Goal: Information Seeking & Learning: Check status

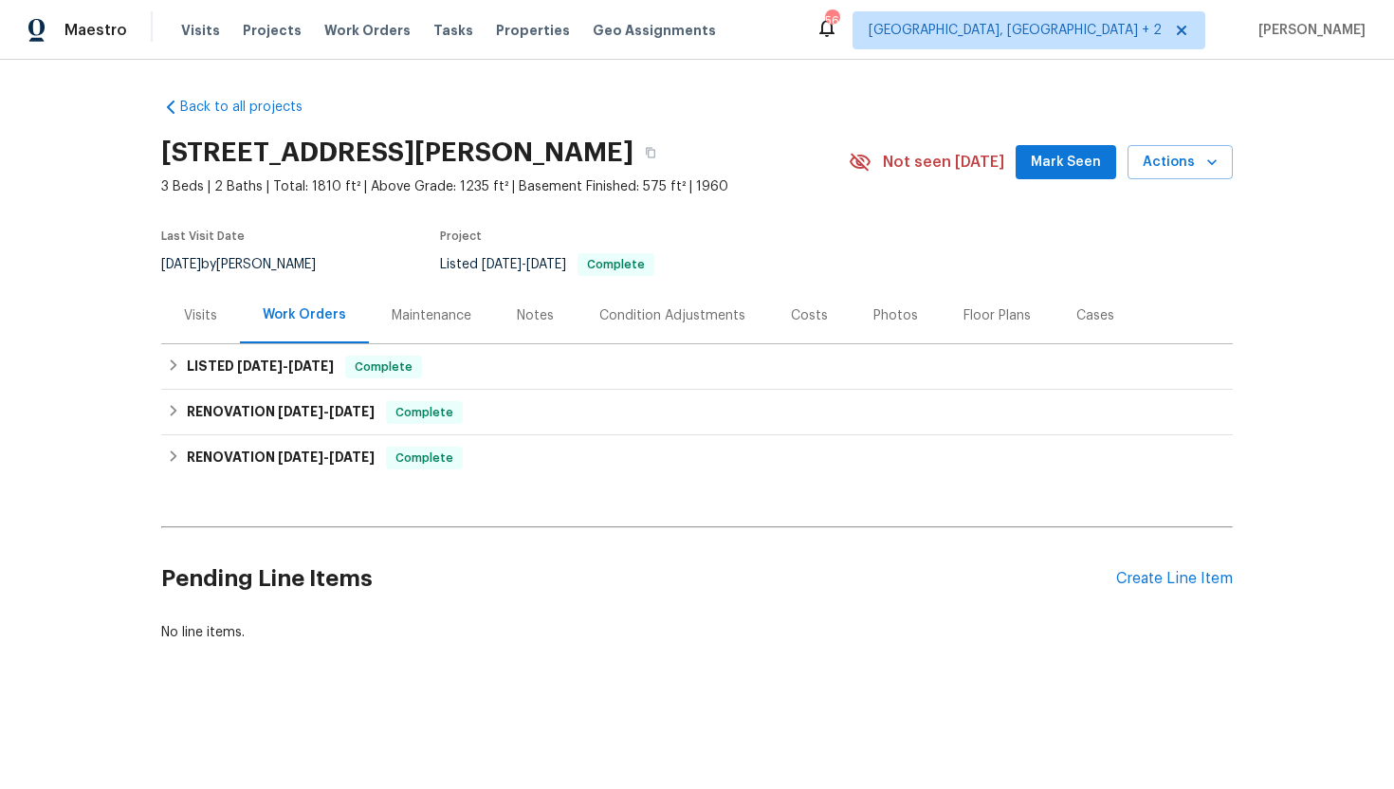
click at [201, 328] on div "Visits" at bounding box center [200, 315] width 79 height 56
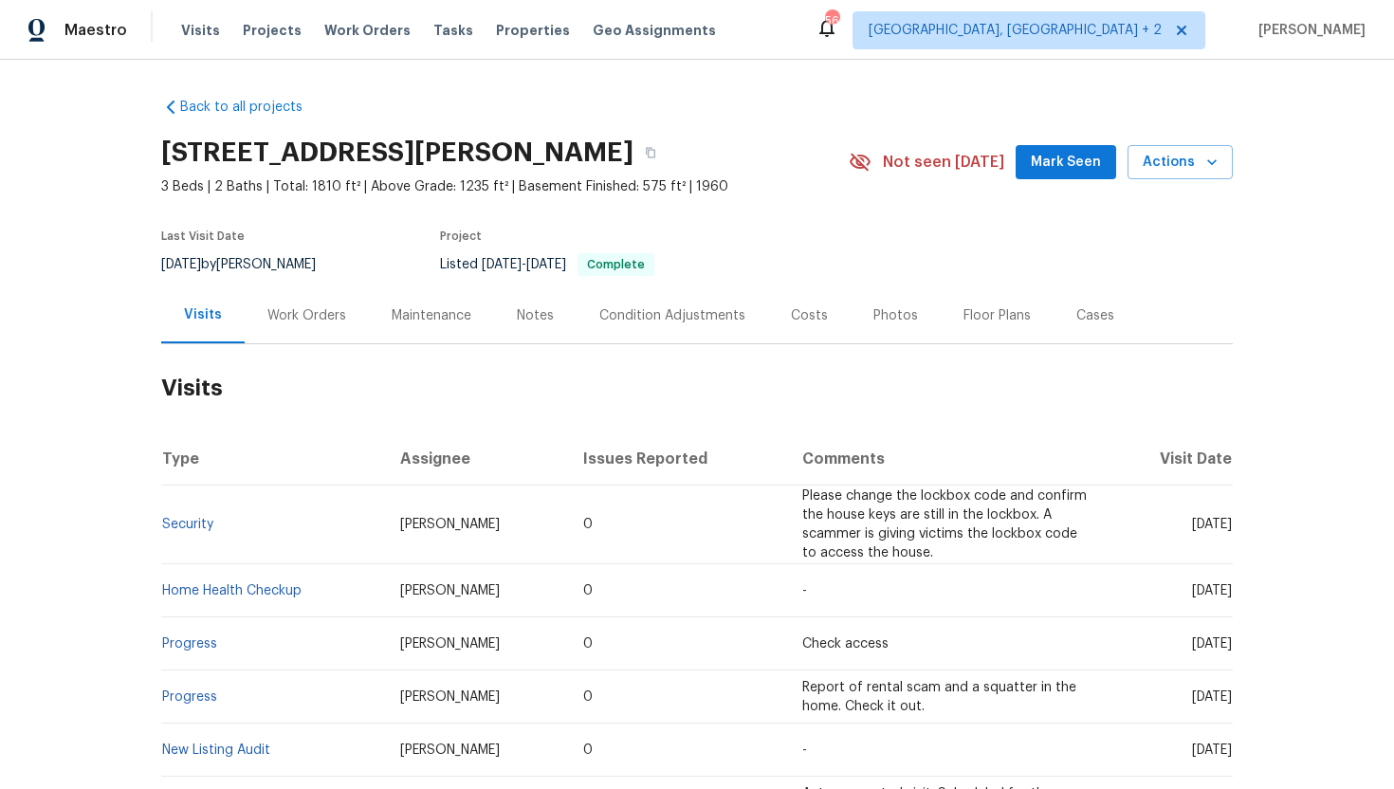
drag, startPoint x: 1156, startPoint y: 526, endPoint x: 1230, endPoint y: 531, distance: 74.1
click at [1230, 531] on td "Fri, Sep 12 2025" at bounding box center [1171, 525] width 124 height 79
copy span "Sep 12 2025"
click at [292, 323] on div "Work Orders" at bounding box center [306, 315] width 79 height 19
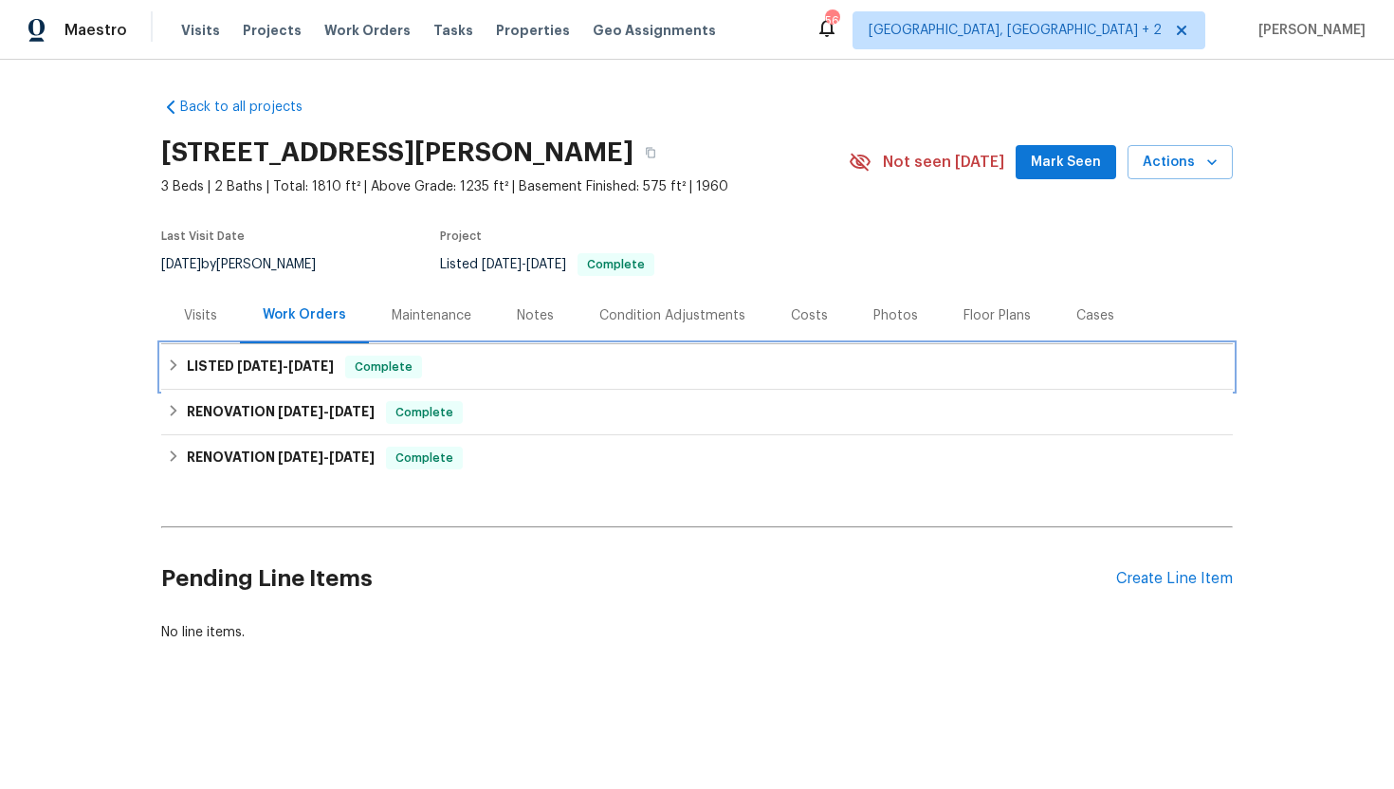
click at [325, 367] on span "7/31/25" at bounding box center [311, 366] width 46 height 13
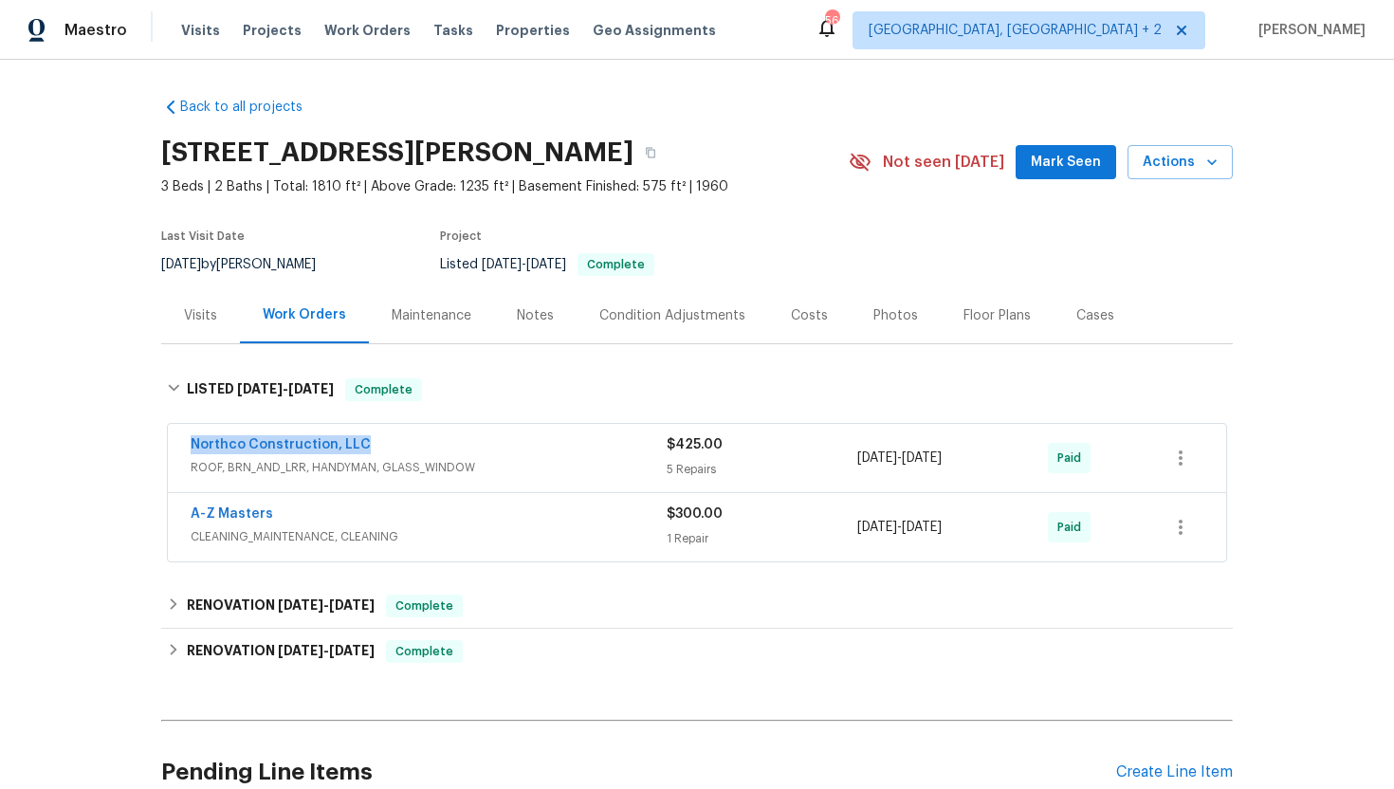
drag, startPoint x: 384, startPoint y: 449, endPoint x: 140, endPoint y: 445, distance: 243.8
click at [139, 445] on div "Back to all projects 206 Winona St W, West St. Paul, MN 55118 3 Beds | 2 Baths …" at bounding box center [697, 424] width 1394 height 729
copy link "Northco Construction, LLC"
drag, startPoint x: 993, startPoint y: 461, endPoint x: 856, endPoint y: 461, distance: 137.5
click at [856, 461] on div "Northco Construction, LLC ROOF, BRN_AND_LRR, HANDYMAN, GLASS_WINDOW $425.00 5 R…" at bounding box center [675, 458] width 968 height 46
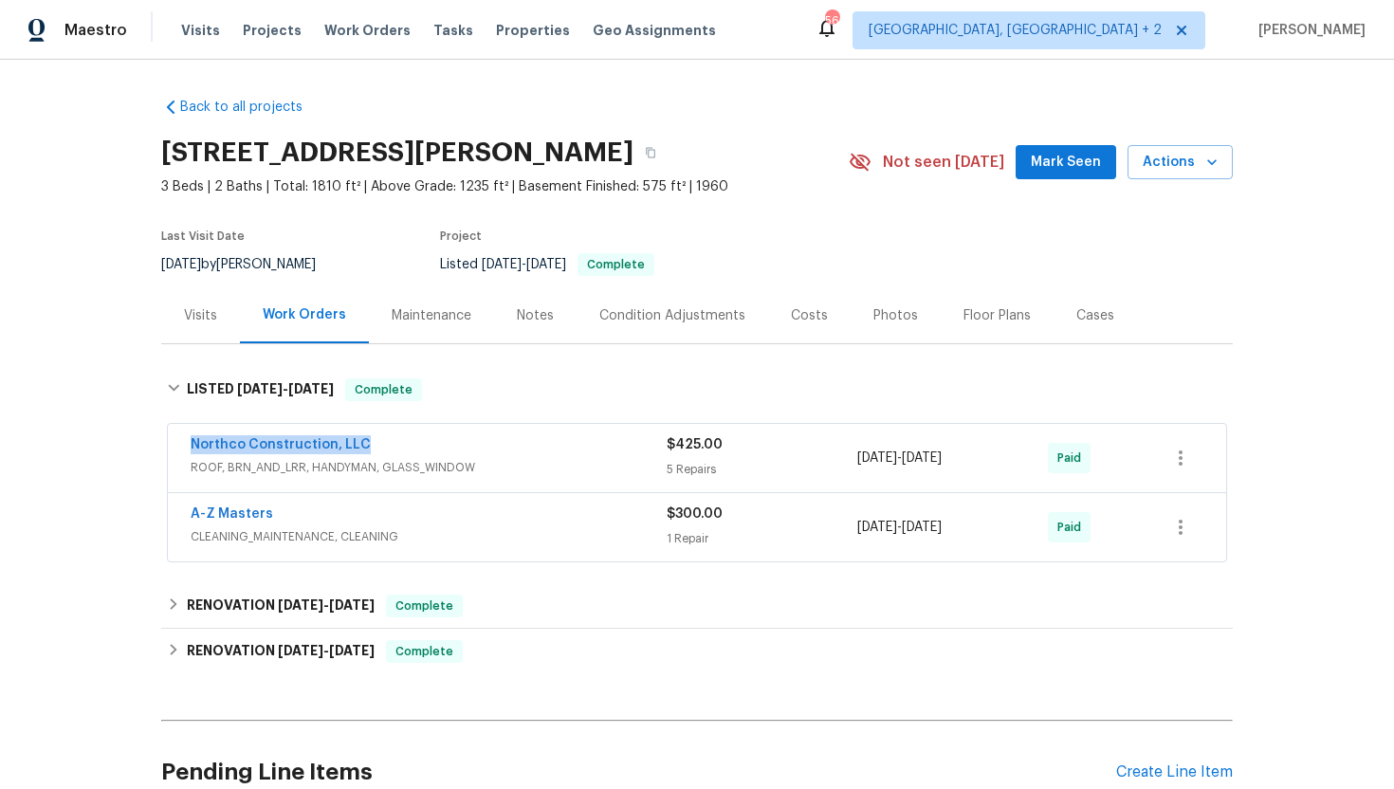
copy div "7/26/2025 - 7/31/2025"
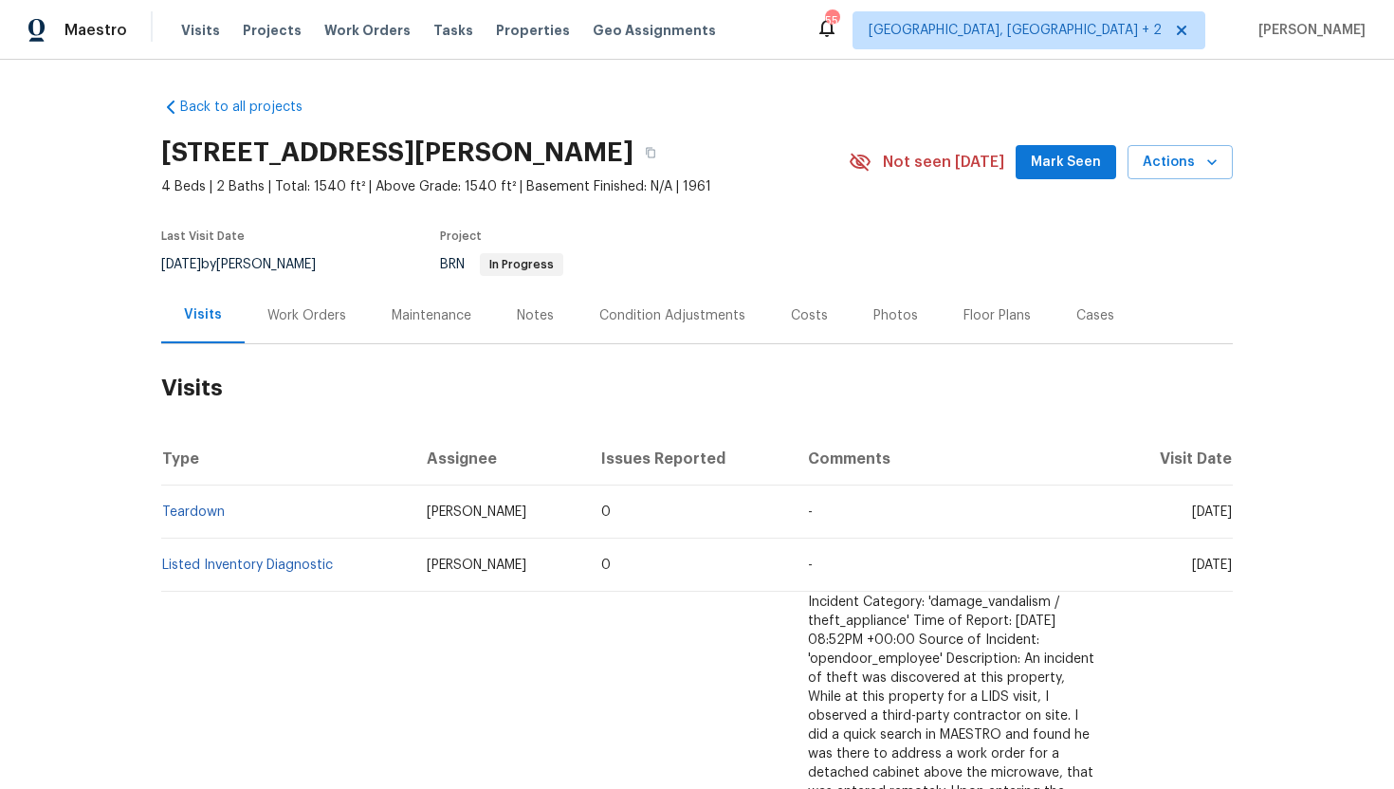
drag, startPoint x: 317, startPoint y: 312, endPoint x: 328, endPoint y: 319, distance: 13.2
click at [317, 312] on div "Work Orders" at bounding box center [306, 315] width 79 height 19
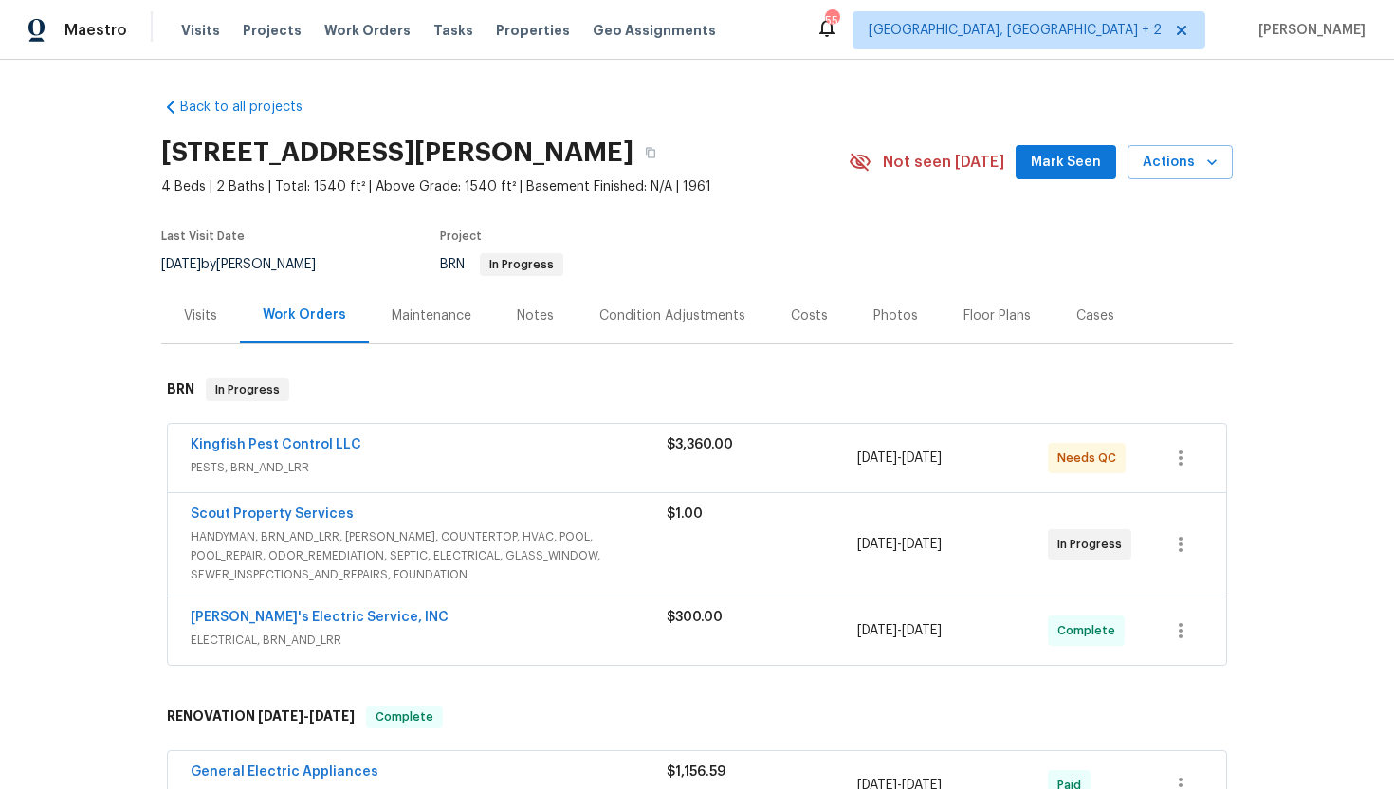
click at [455, 532] on span "HANDYMAN, BRN_AND_LRR, WELLS, COUNTERTOP, HVAC, POOL, POOL_REPAIR, ODOR_REMEDIA…" at bounding box center [429, 555] width 476 height 57
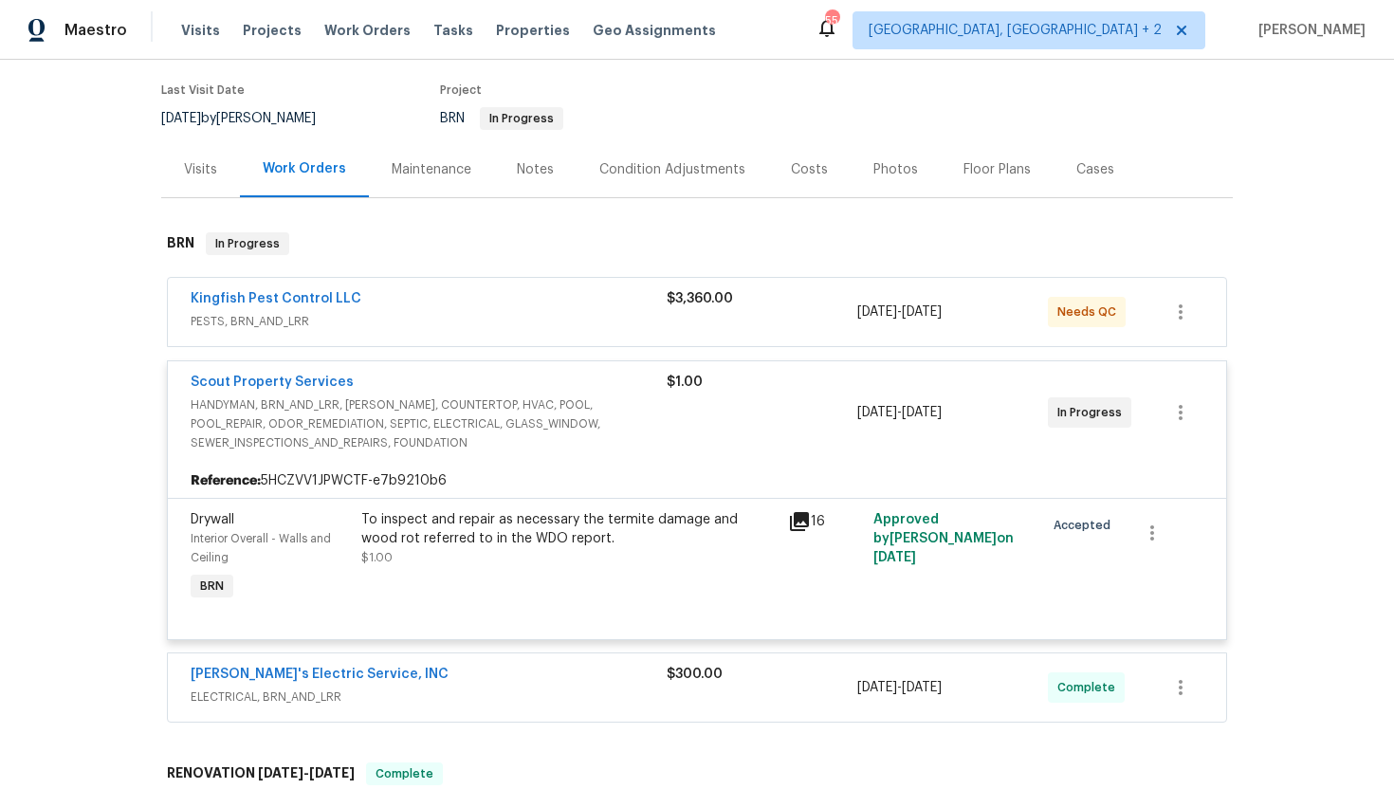
scroll to position [149, 0]
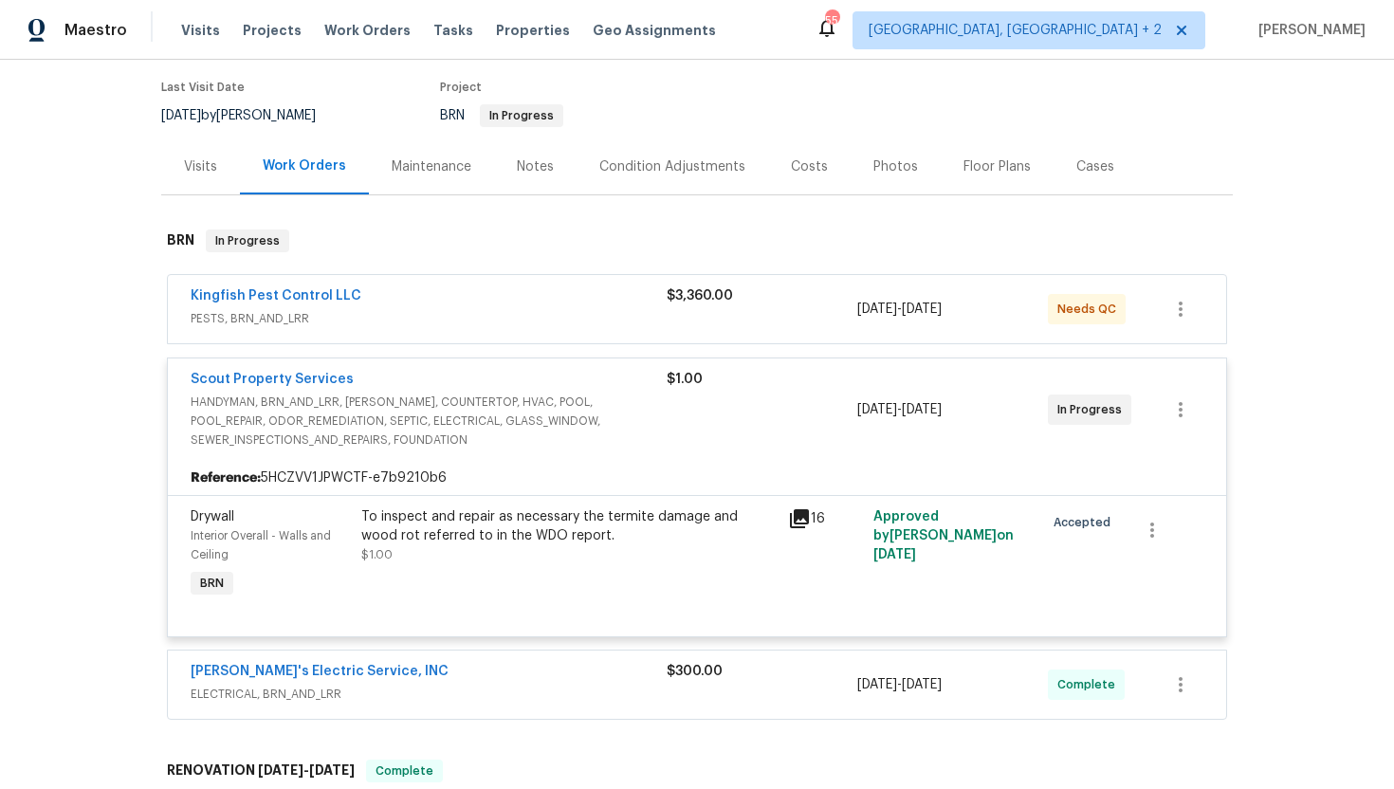
click at [483, 297] on div "Kingfish Pest Control LLC" at bounding box center [429, 297] width 476 height 23
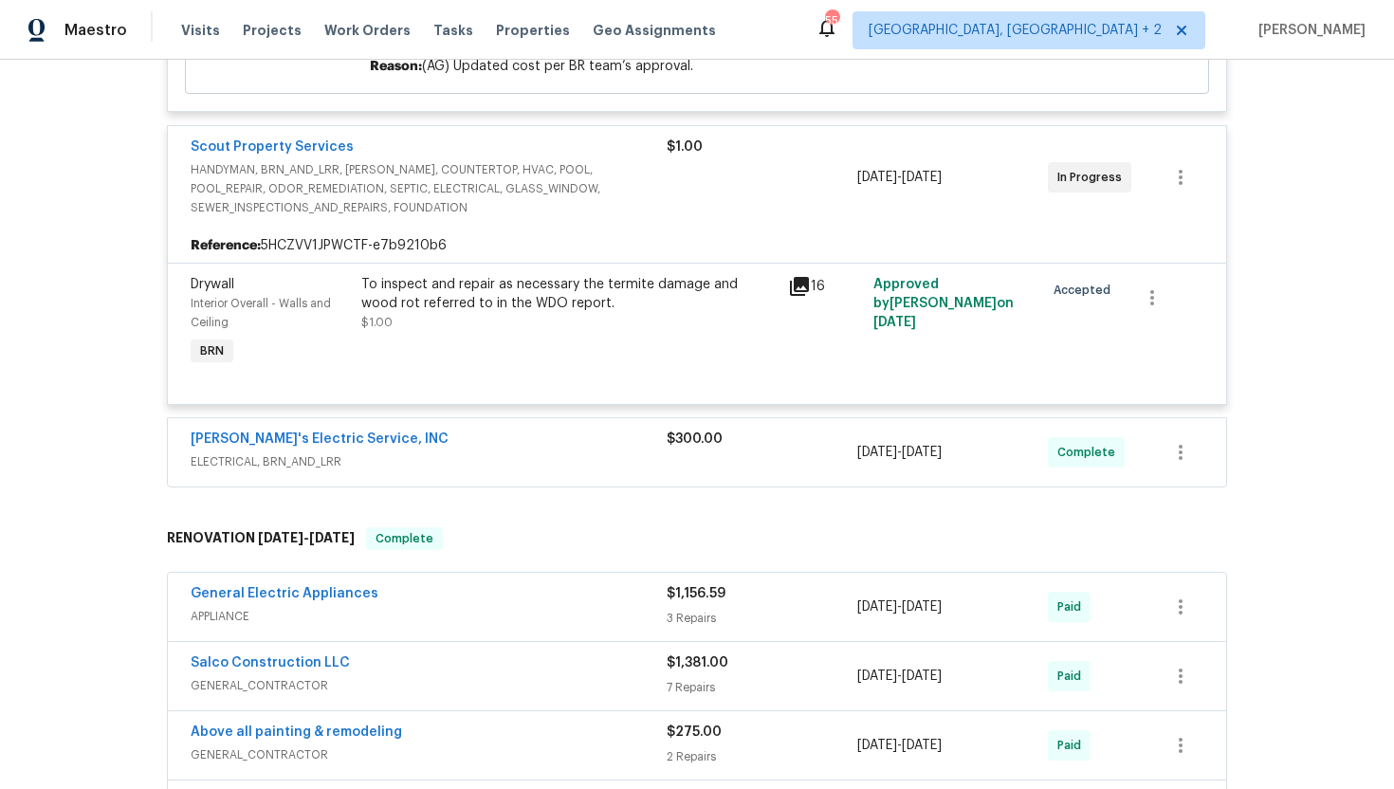
scroll to position [678, 0]
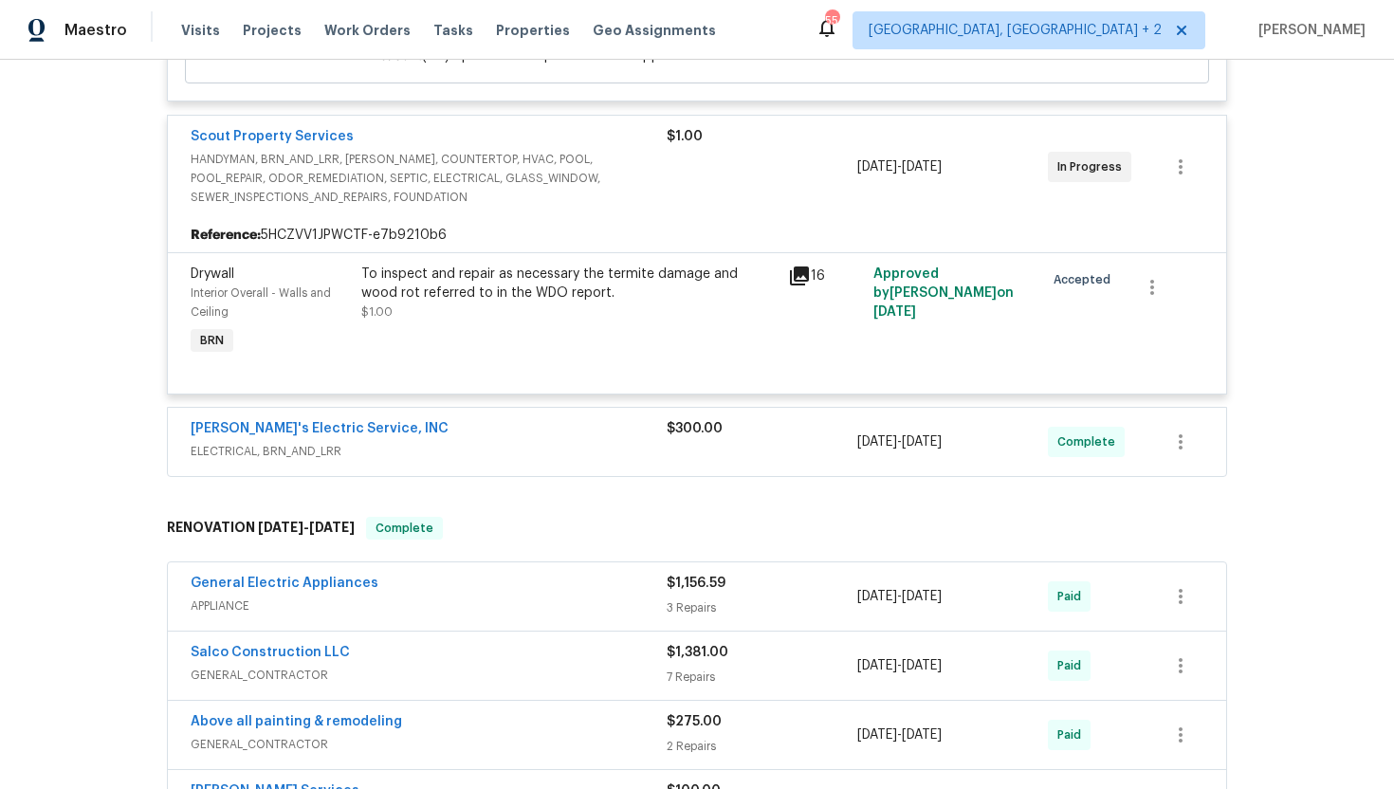
click at [492, 451] on span "ELECTRICAL, BRN_AND_LRR" at bounding box center [429, 451] width 476 height 19
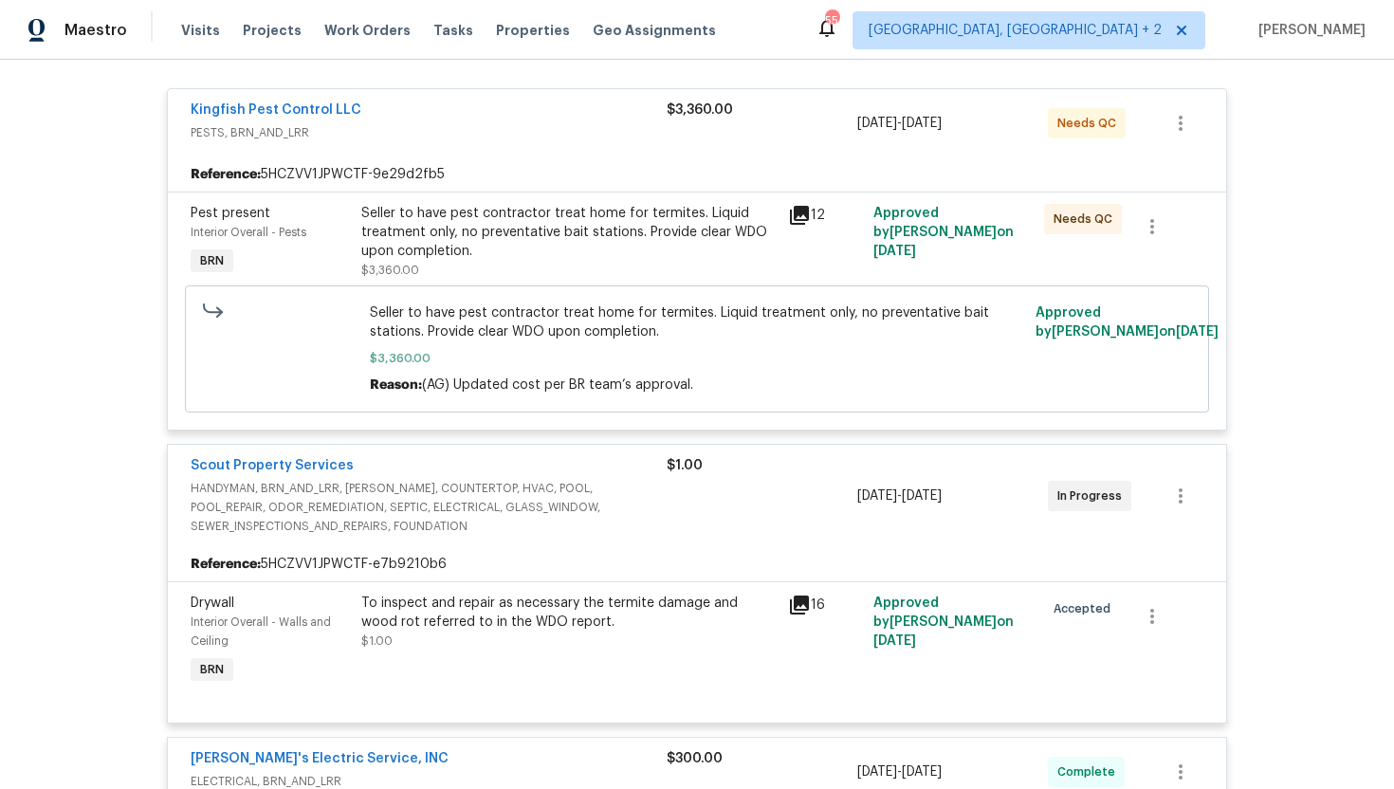
scroll to position [0, 0]
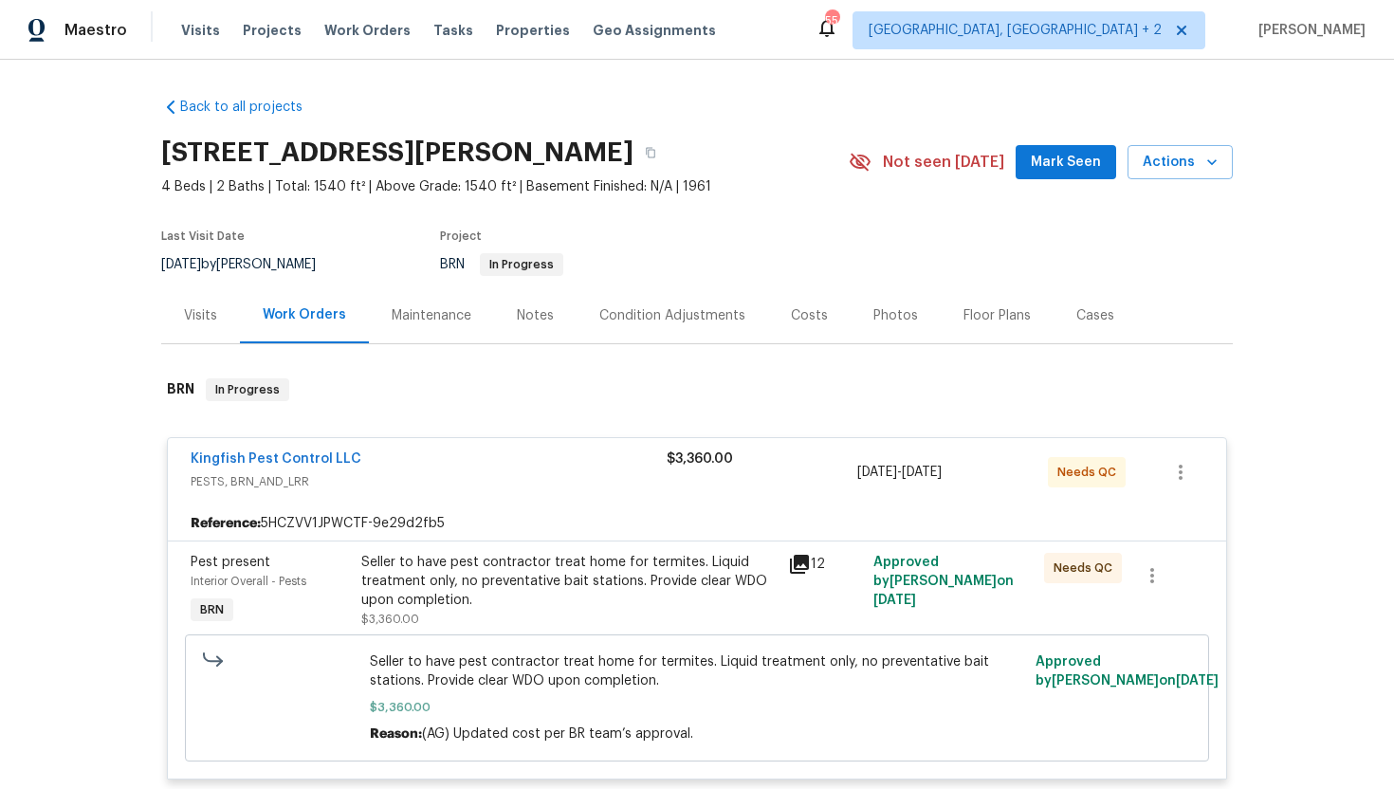
click at [212, 299] on div "Visits" at bounding box center [200, 315] width 79 height 56
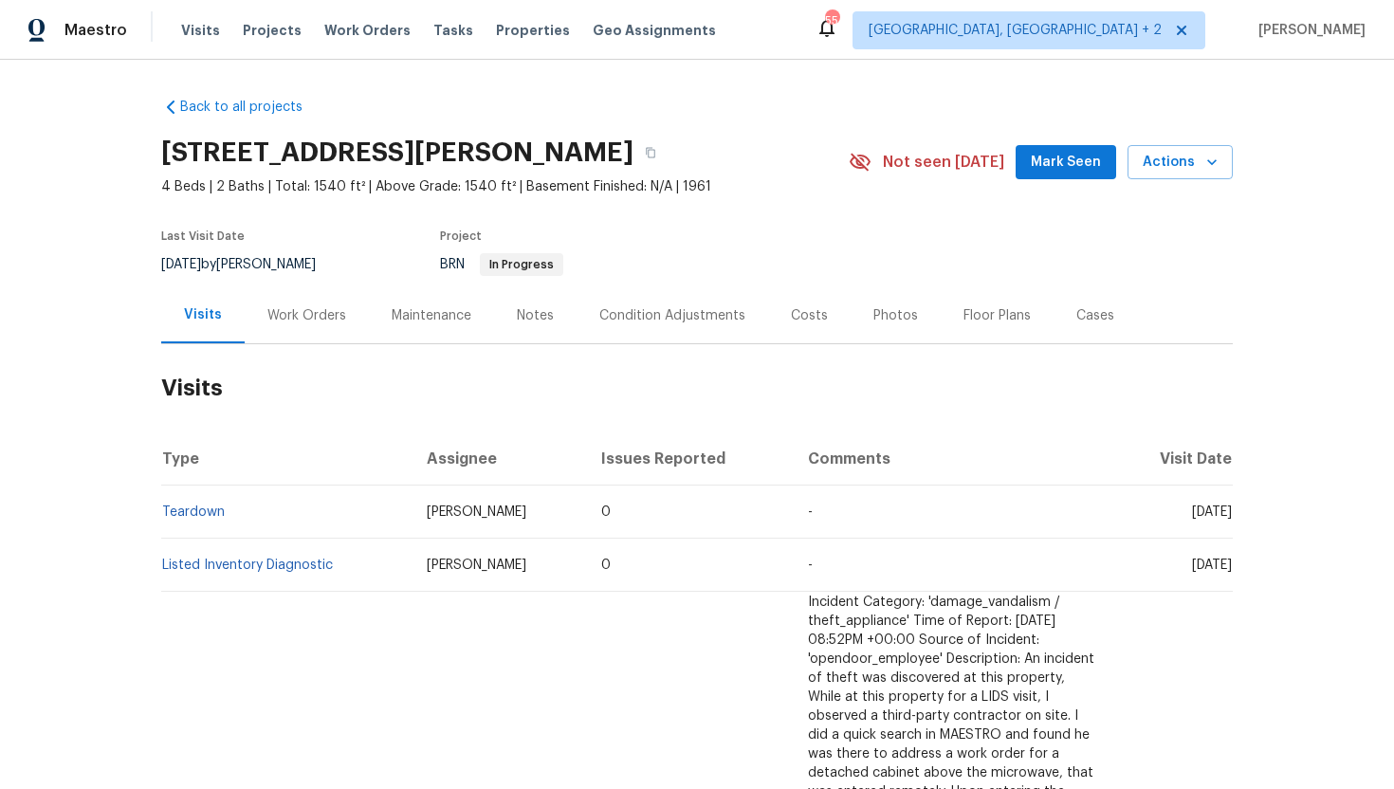
click at [333, 328] on div "Work Orders" at bounding box center [307, 315] width 124 height 56
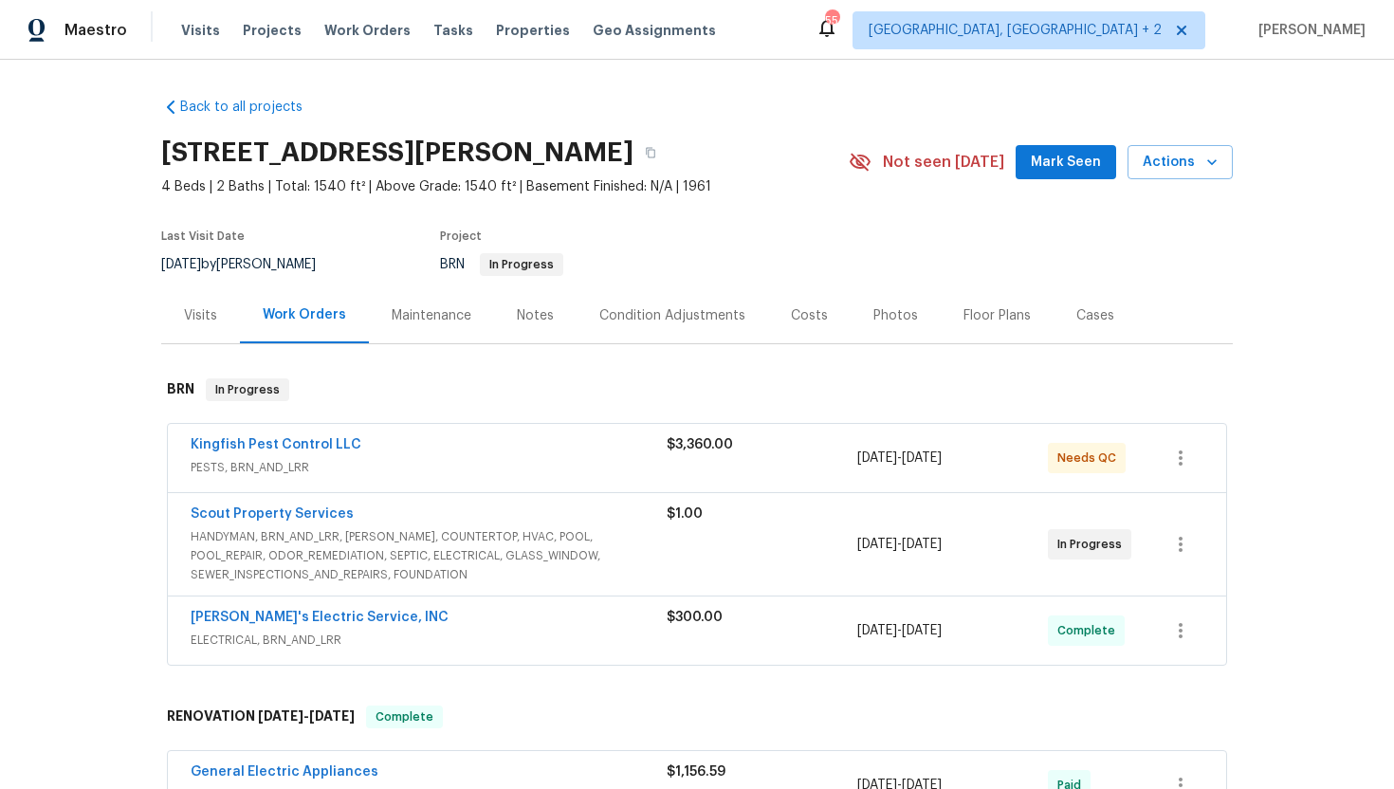
click at [433, 564] on span "HANDYMAN, BRN_AND_LRR, WELLS, COUNTERTOP, HVAC, POOL, POOL_REPAIR, ODOR_REMEDIA…" at bounding box center [429, 555] width 476 height 57
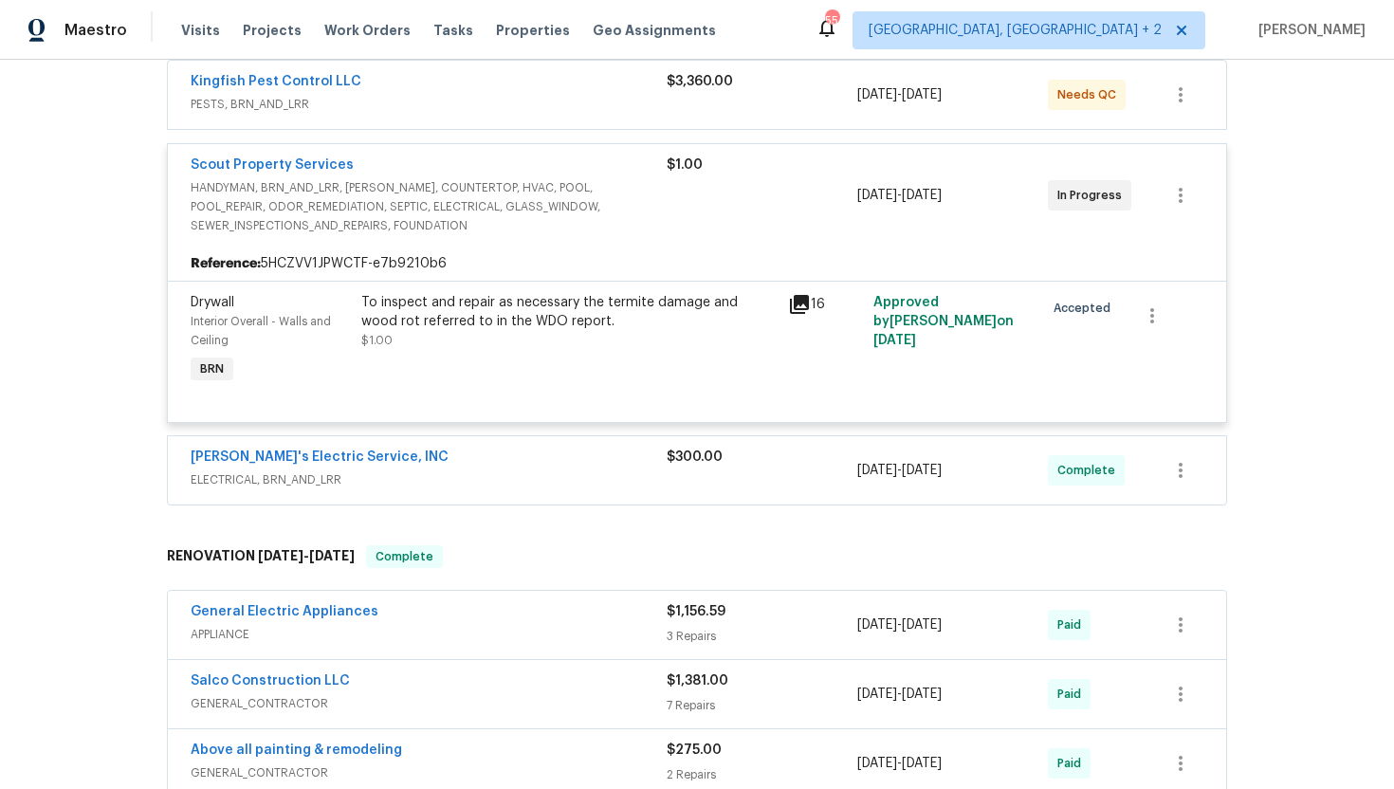
scroll to position [450, 0]
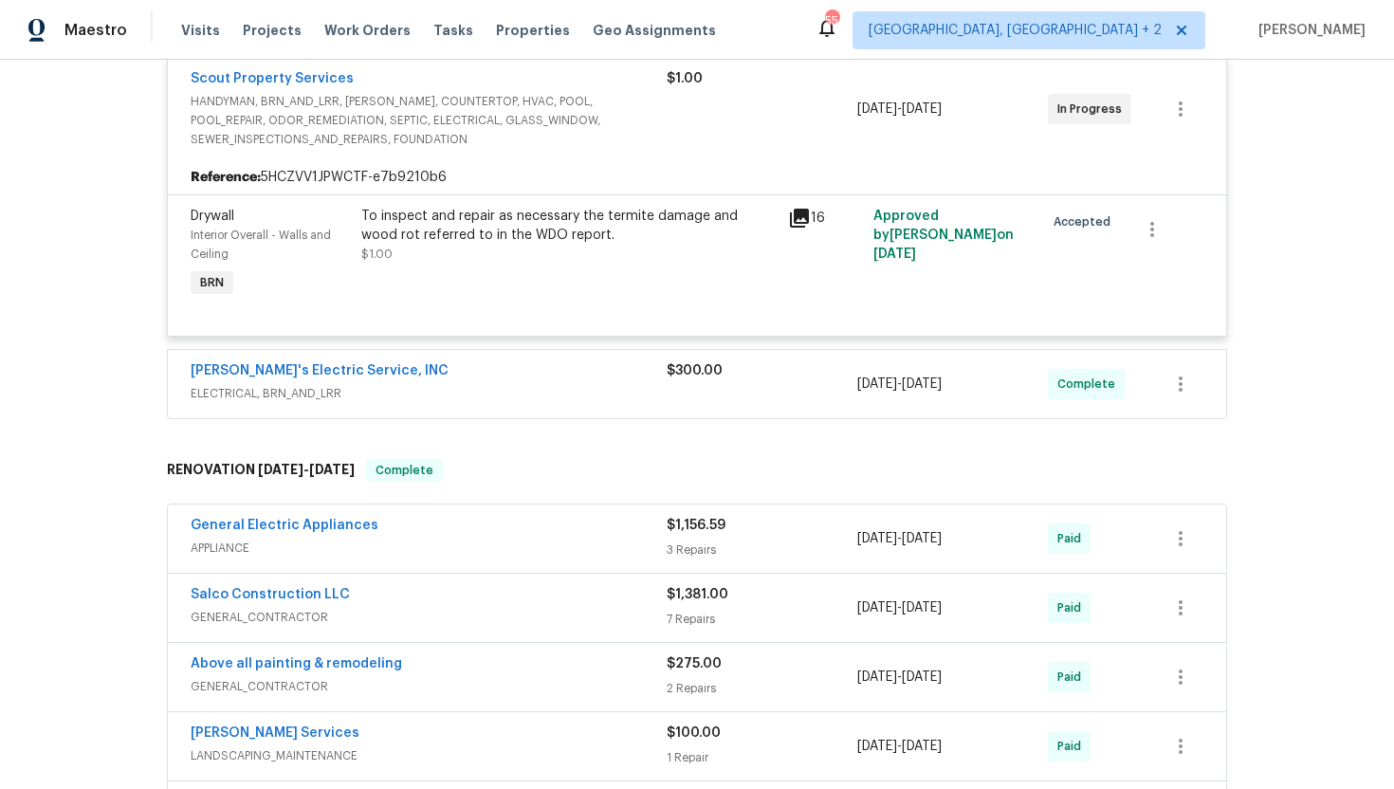
click at [493, 430] on div "Back to all projects 9408 Little John Rd, Jacksonville, FL 32208 4 Beds | 2 Bat…" at bounding box center [697, 800] width 1072 height 2335
click at [464, 395] on span "ELECTRICAL, BRN_AND_LRR" at bounding box center [429, 393] width 476 height 19
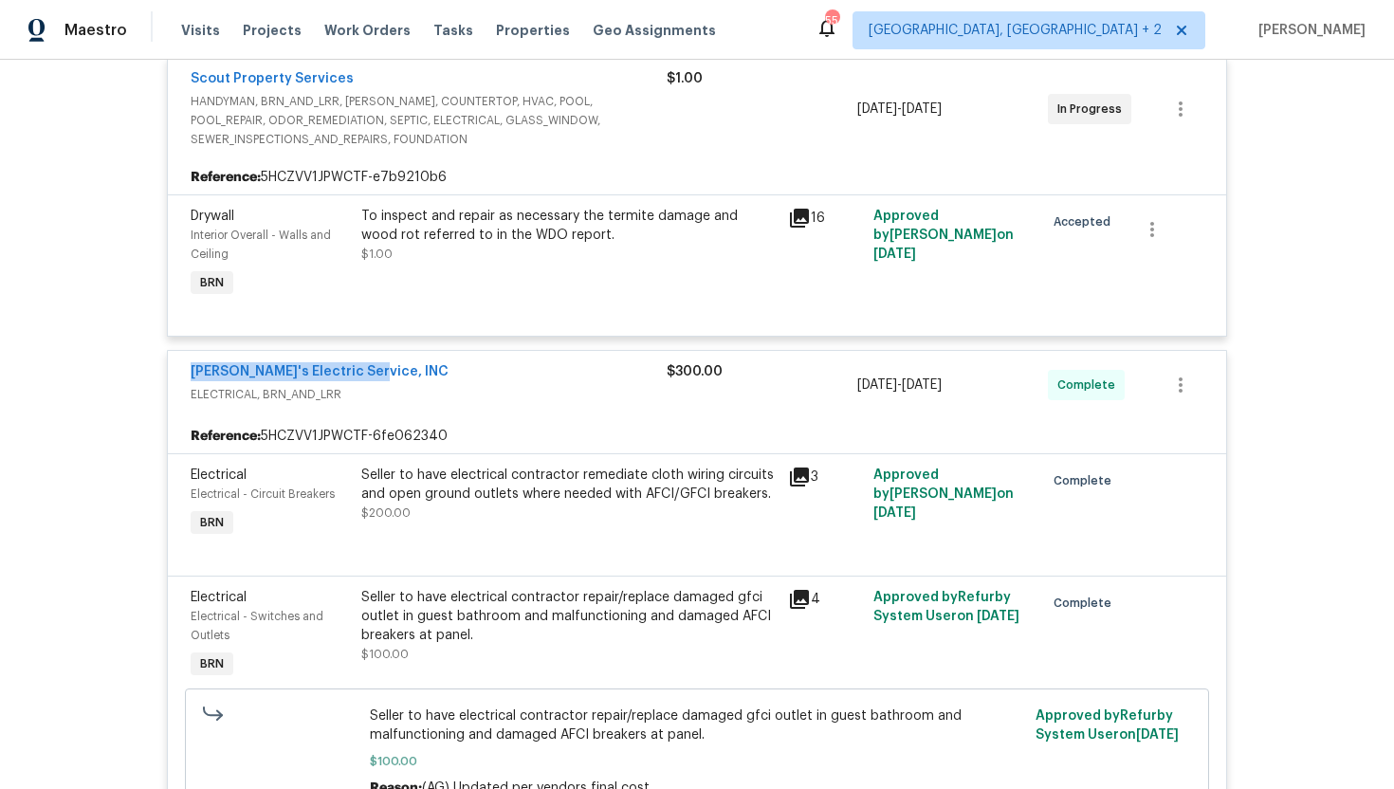
drag, startPoint x: 389, startPoint y: 371, endPoint x: 185, endPoint y: 369, distance: 204.0
click at [185, 369] on div "Jack's Electric Service, INC ELECTRICAL, BRN_AND_LRR $300.00 9/3/2025 - 9/4/202…" at bounding box center [697, 385] width 1059 height 68
copy link "Jack's Electric Service, INC"
drag, startPoint x: 1002, startPoint y: 383, endPoint x: 847, endPoint y: 383, distance: 154.6
click at [846, 383] on div "Jack's Electric Service, INC ELECTRICAL, BRN_AND_LRR $300.00 9/3/2025 - 9/4/202…" at bounding box center [675, 385] width 968 height 46
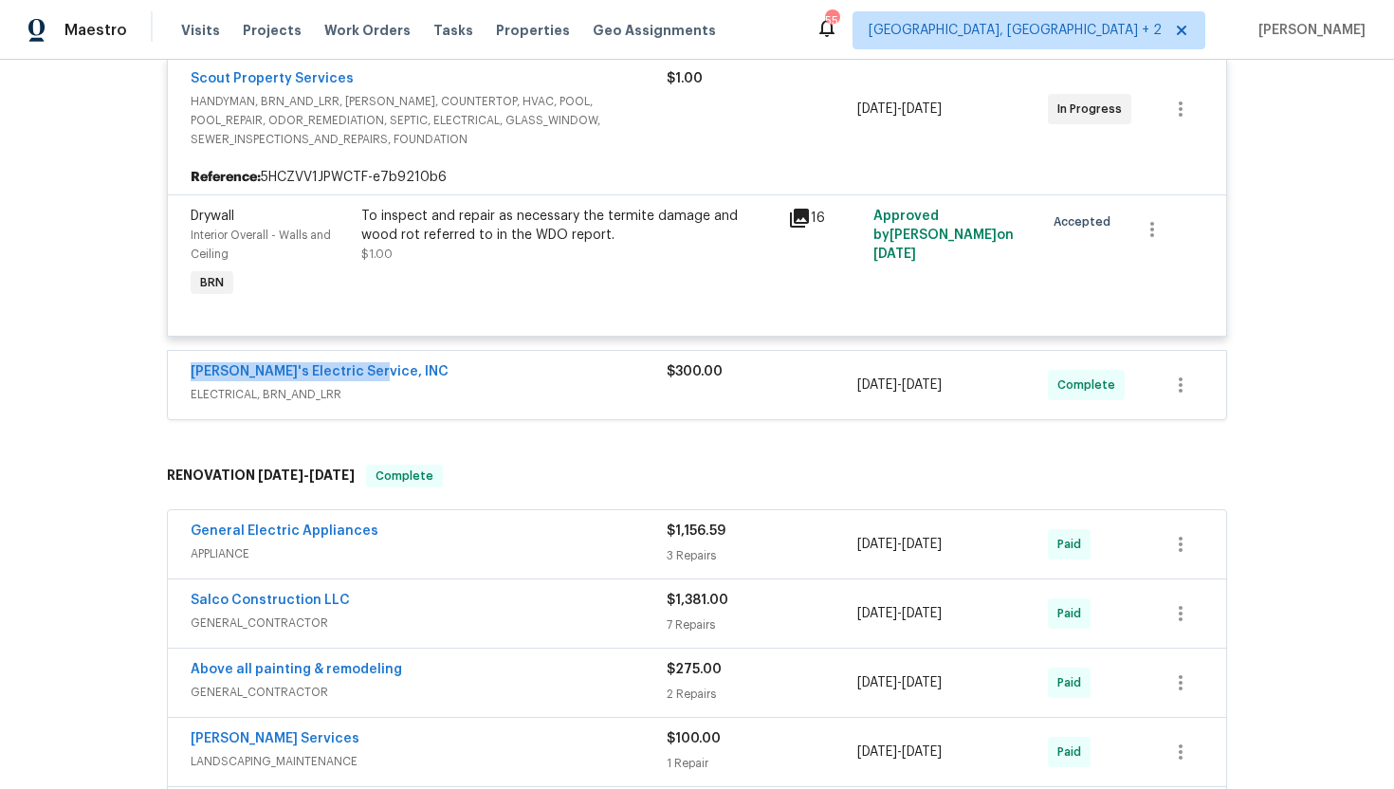
copy div "9/3/2025 - 9/4/2025"
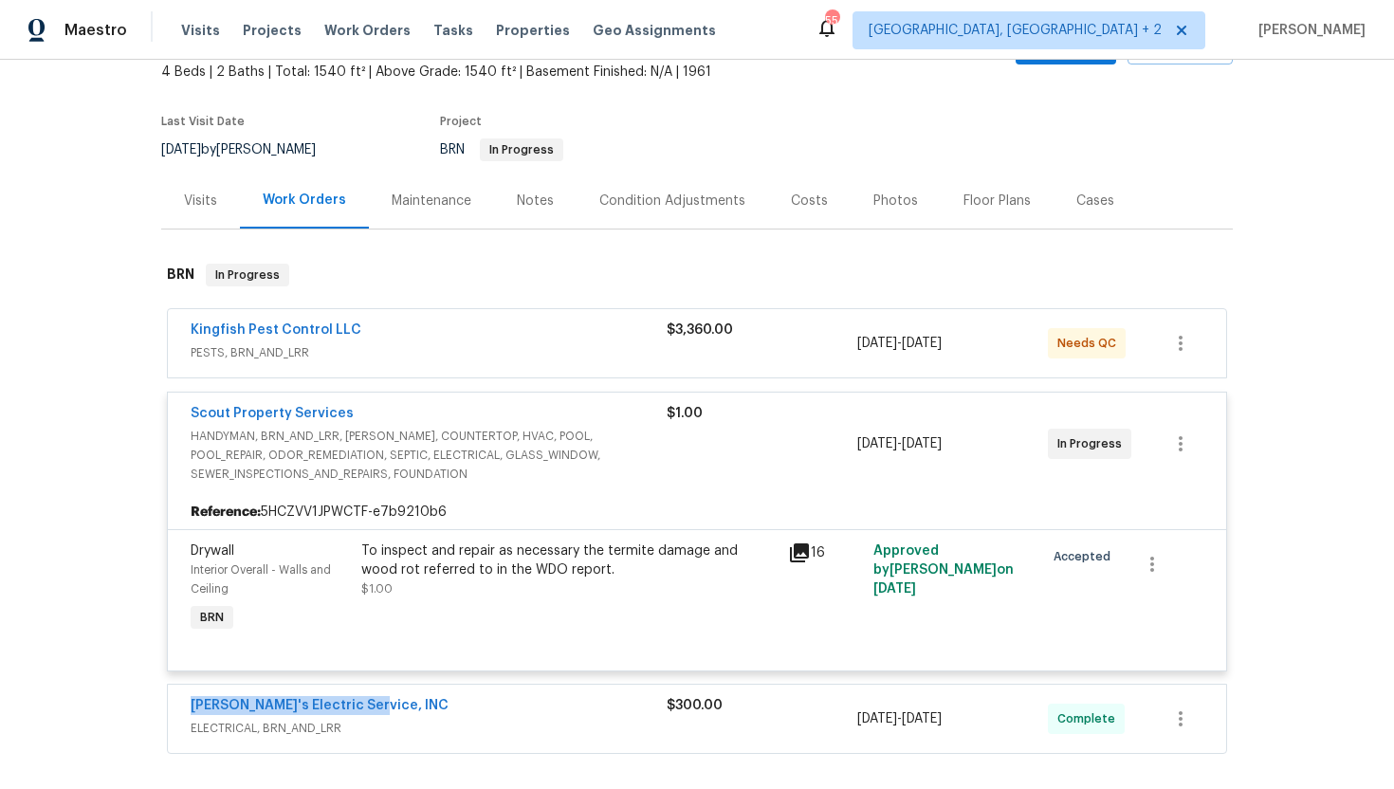
scroll to position [253, 0]
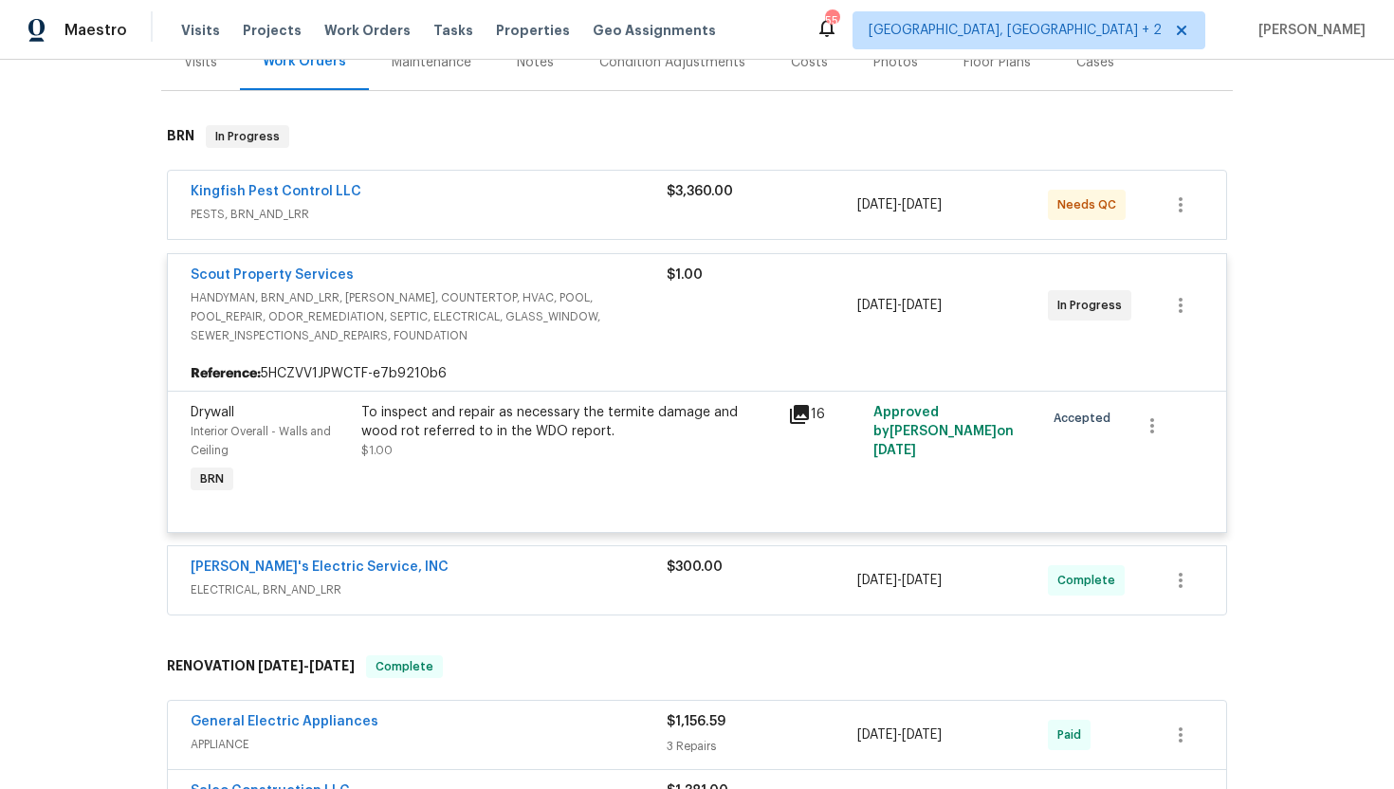
click at [439, 588] on span "ELECTRICAL, BRN_AND_LRR" at bounding box center [429, 590] width 476 height 19
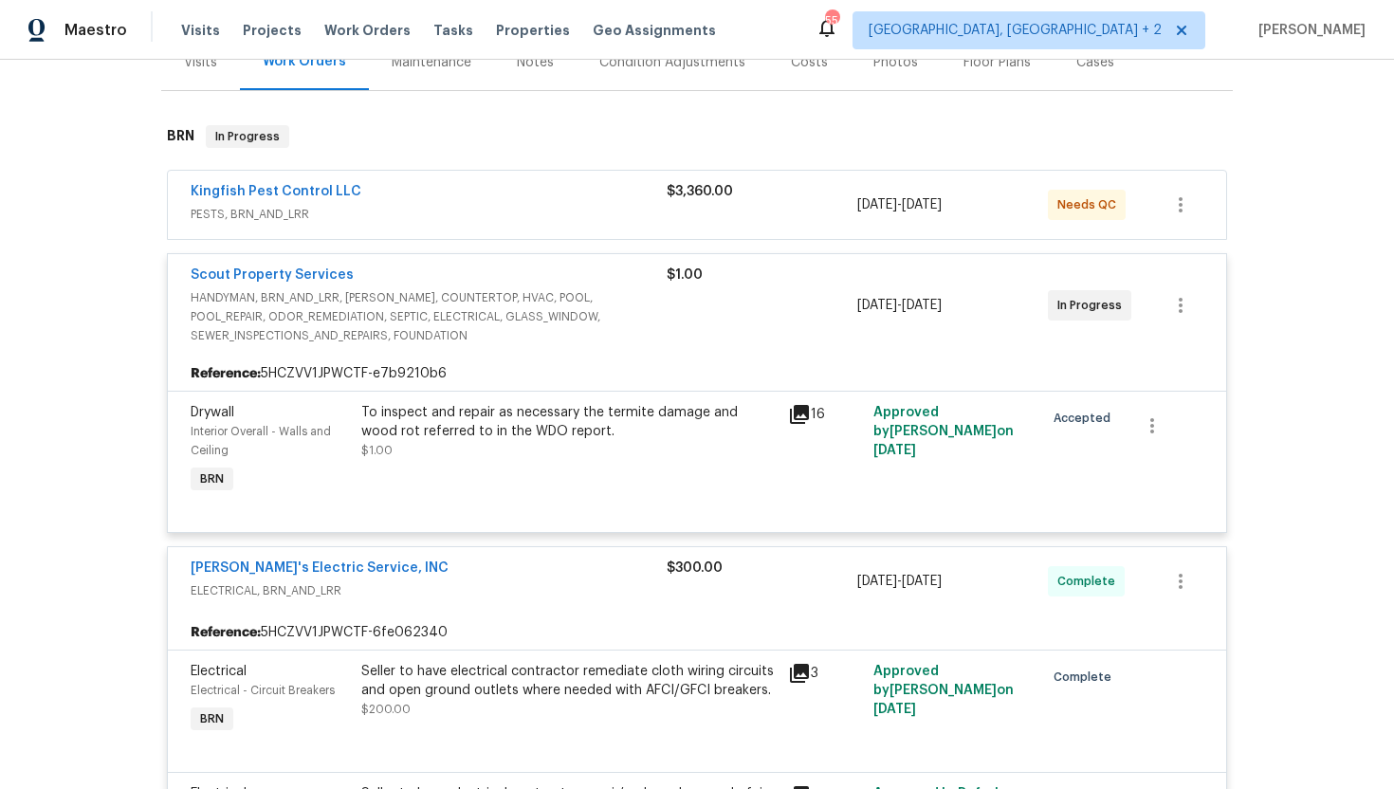
click at [458, 191] on div "Kingfish Pest Control LLC" at bounding box center [429, 193] width 476 height 23
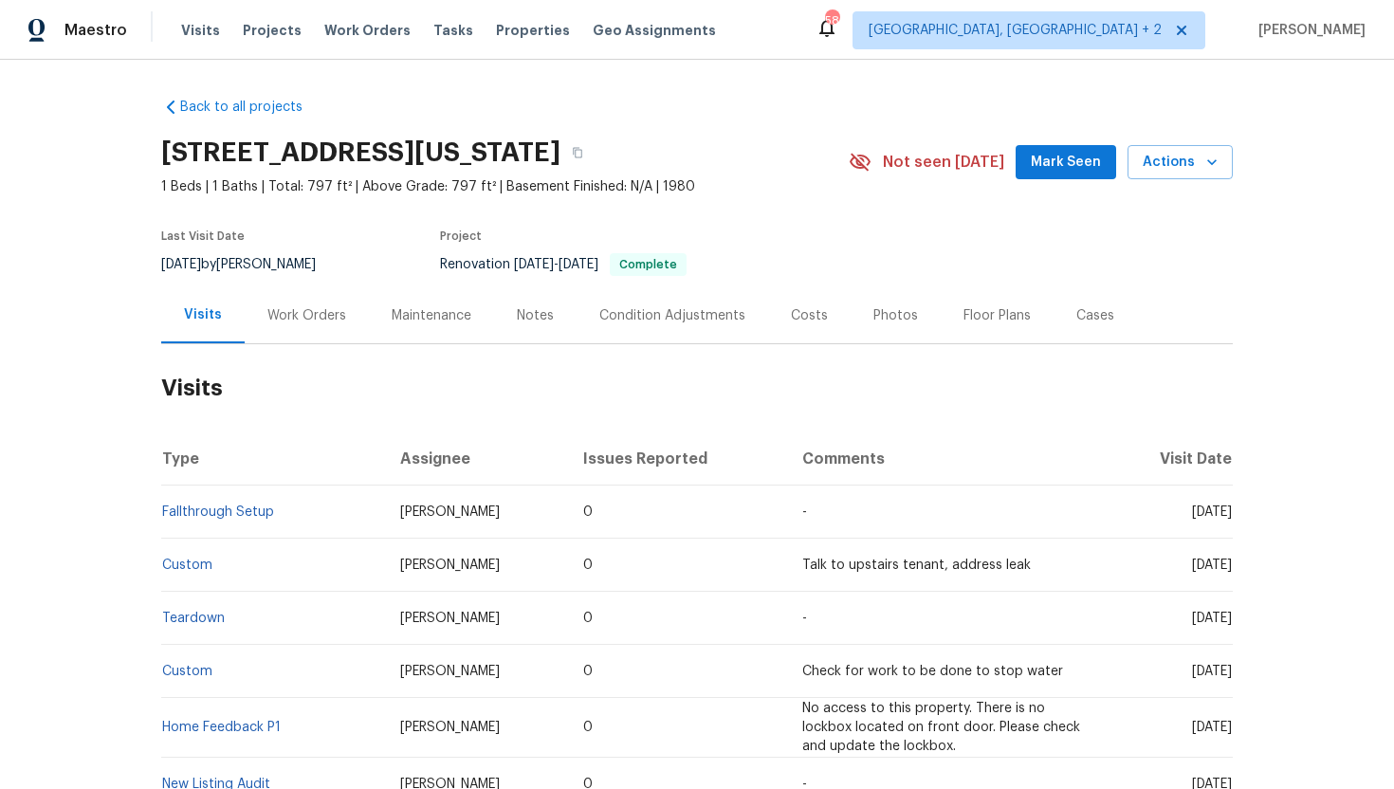
drag, startPoint x: 1154, startPoint y: 513, endPoint x: 1232, endPoint y: 517, distance: 77.9
click at [1231, 517] on span "[DATE]" at bounding box center [1212, 512] width 40 height 13
copy span "Aug 26 2025"
click at [317, 308] on div "Work Orders" at bounding box center [306, 315] width 79 height 19
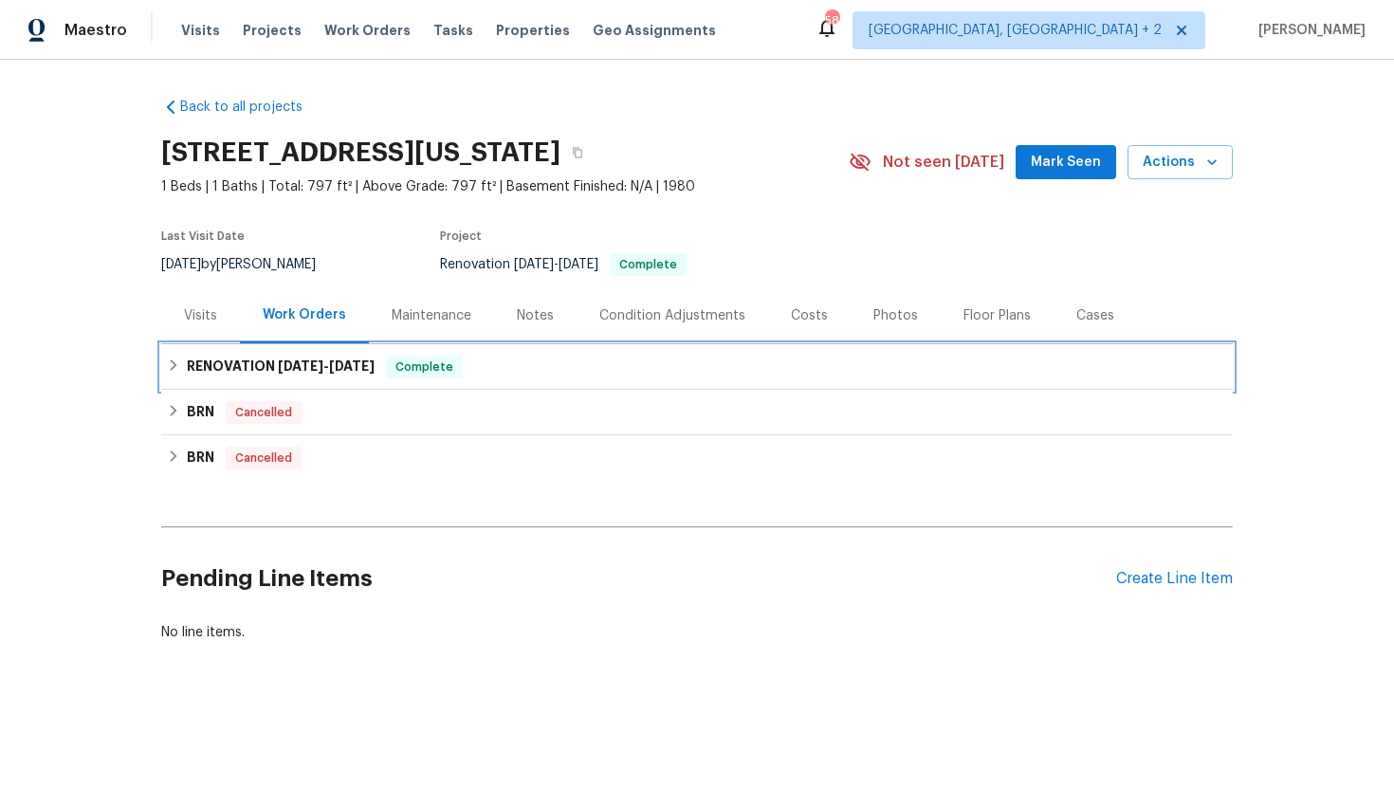
click at [343, 367] on span "4/22/25" at bounding box center [352, 366] width 46 height 13
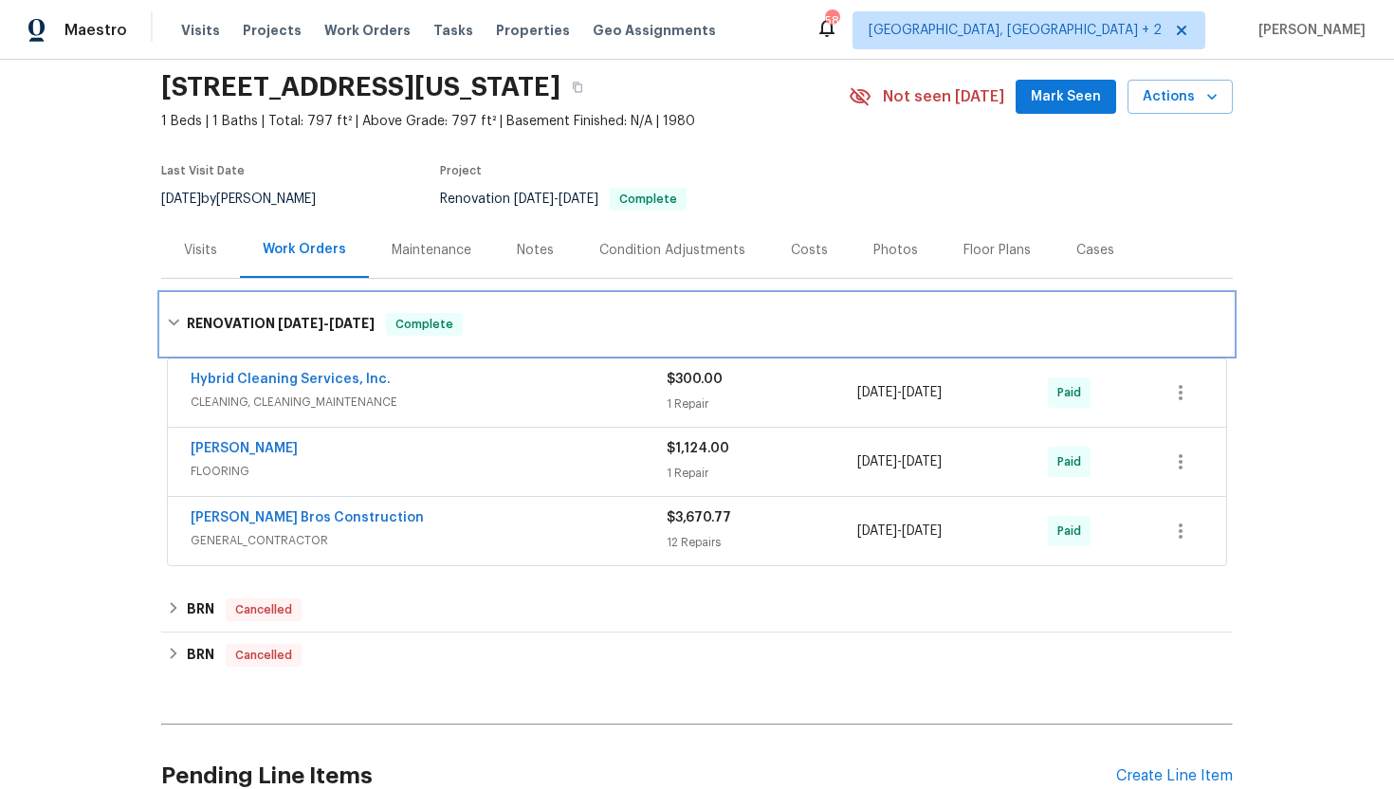
scroll to position [87, 0]
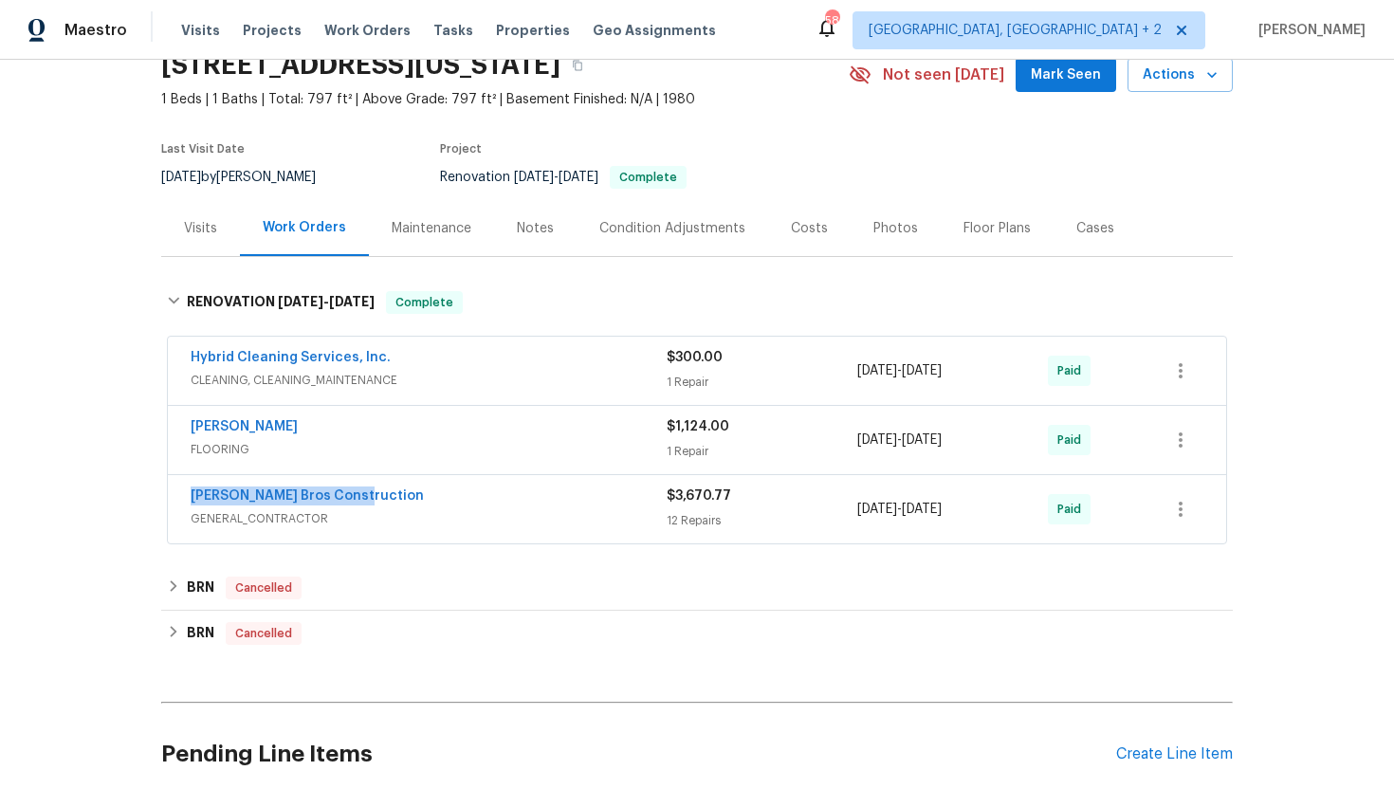
drag, startPoint x: 360, startPoint y: 496, endPoint x: 127, endPoint y: 496, distance: 233.3
click at [127, 496] on div "Back to all projects 450 W Vermont Ave Unit 805, Escondido, CA 92025 1 Beds | 1…" at bounding box center [697, 424] width 1394 height 729
copy link "Bailey Bros Construction"
drag, startPoint x: 1006, startPoint y: 509, endPoint x: 820, endPoint y: 508, distance: 186.9
click at [820, 508] on div "Bailey Bros Construction GENERAL_CONTRACTOR $3,670.77 12 Repairs 4/21/2025 - 4/…" at bounding box center [675, 510] width 968 height 46
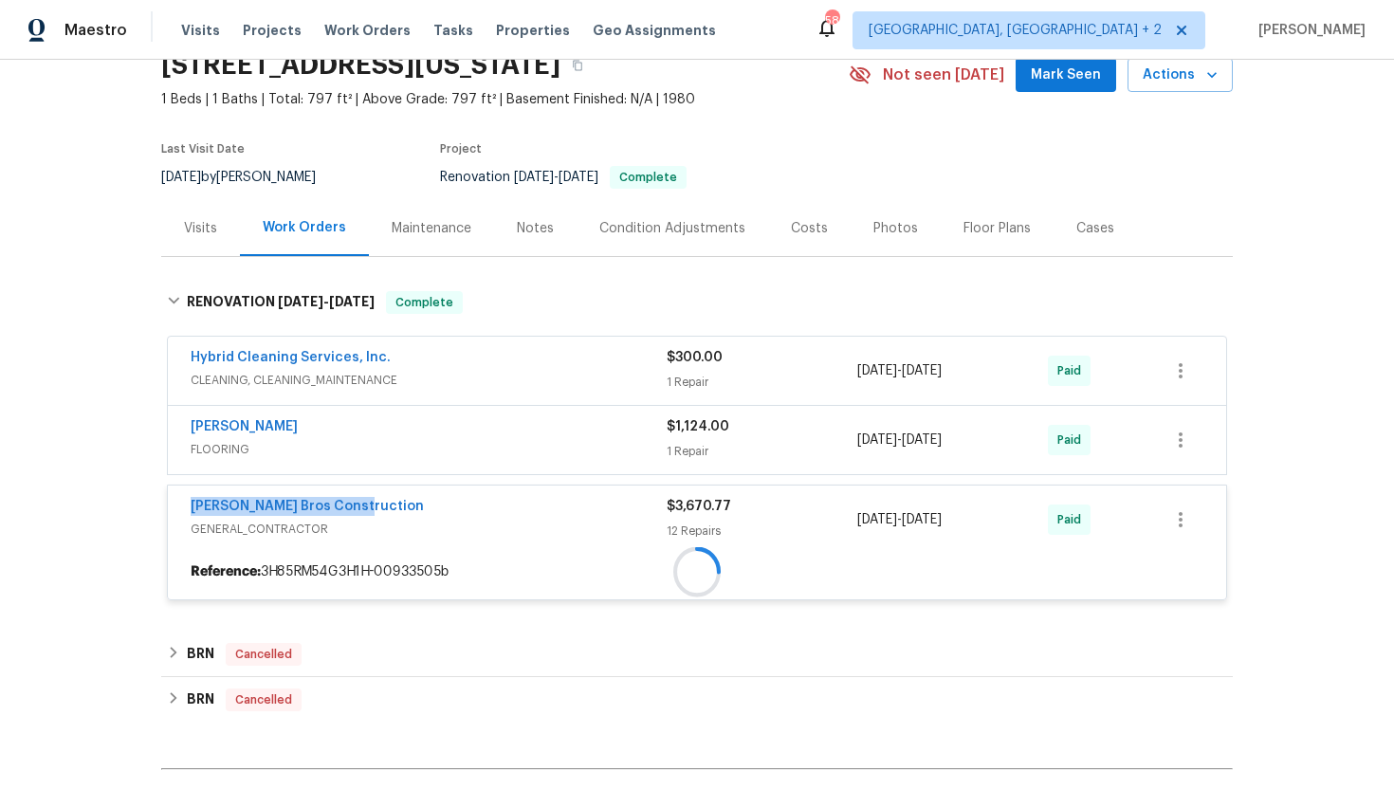
copy div "12 Repairs 4/21/2025 - 4/21/2025"
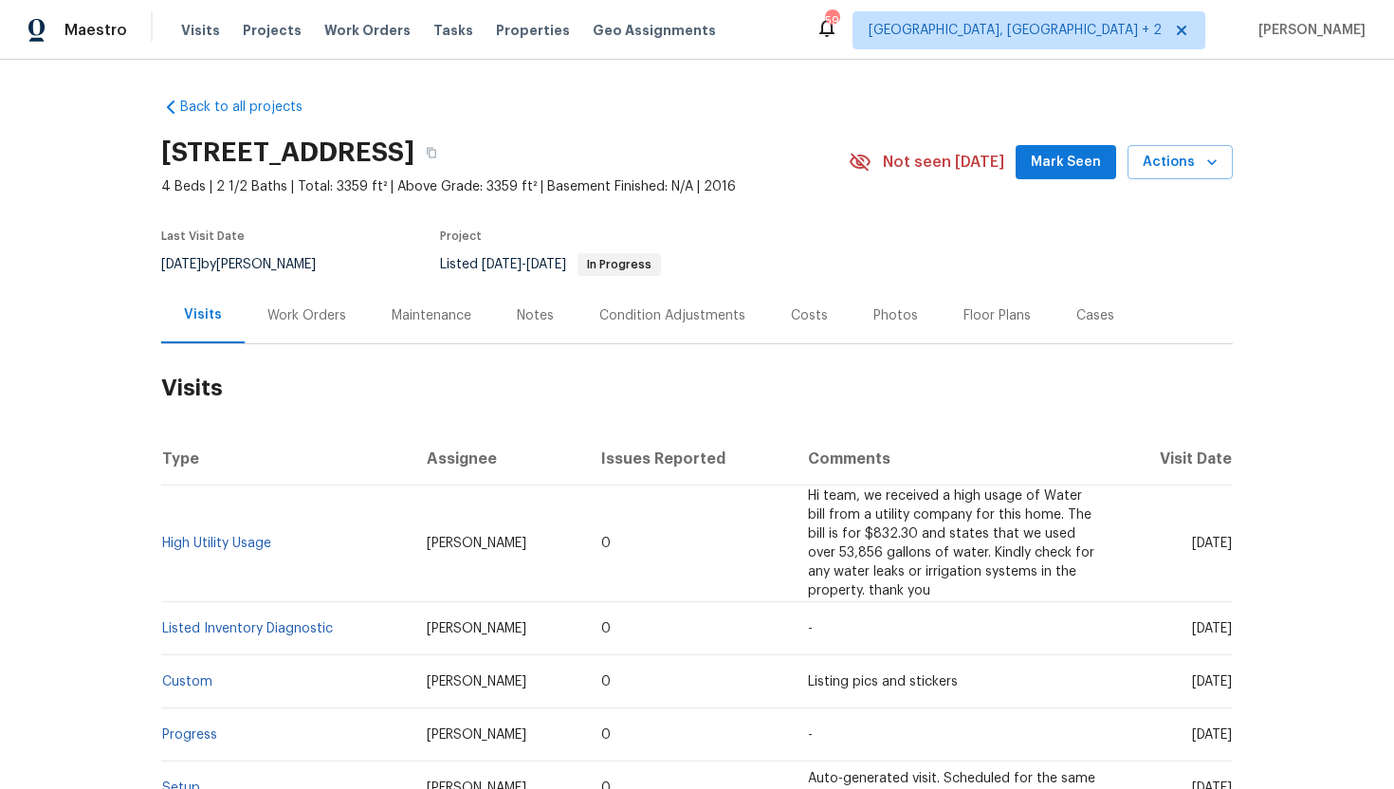
click at [294, 304] on div "Work Orders" at bounding box center [307, 315] width 124 height 56
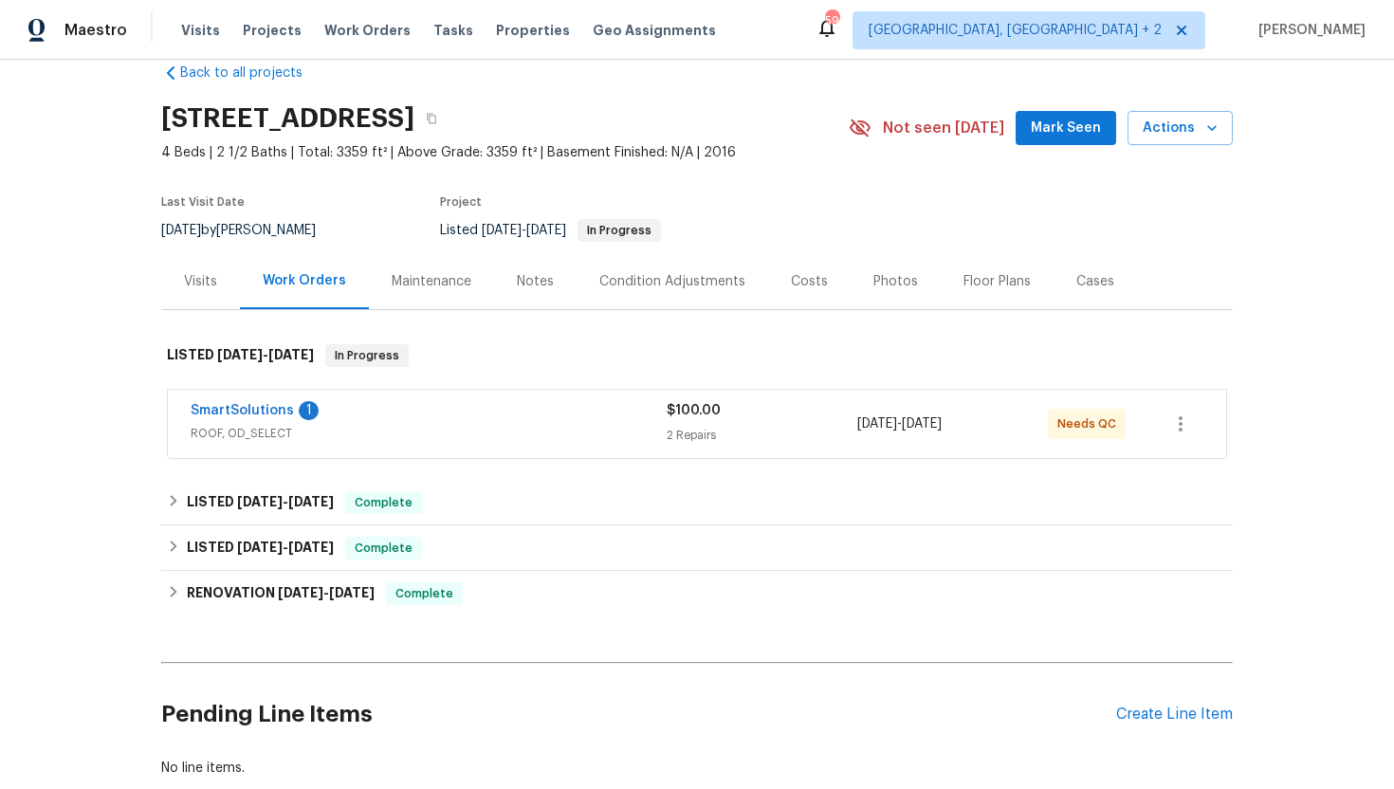
scroll to position [67, 0]
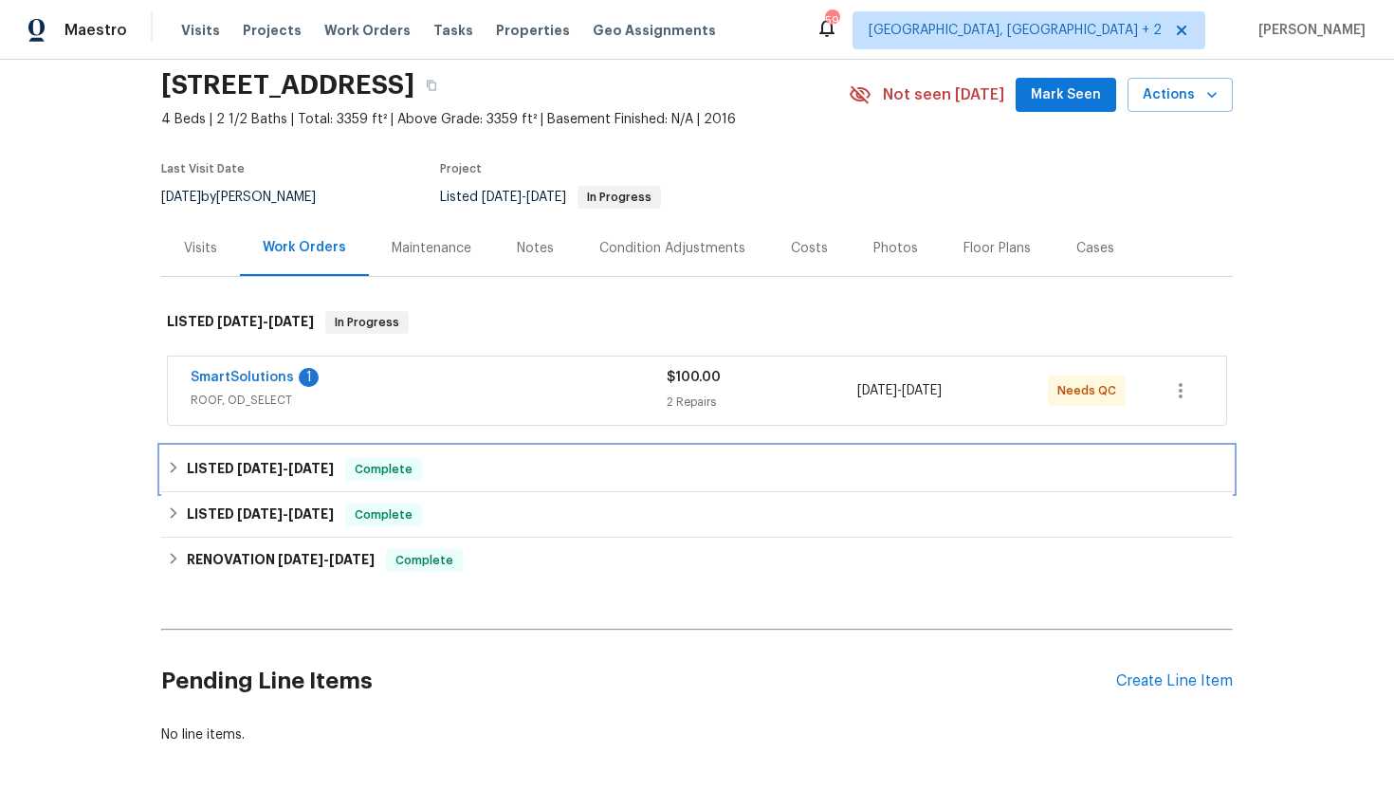
click at [367, 476] on span "Complete" at bounding box center [383, 469] width 73 height 19
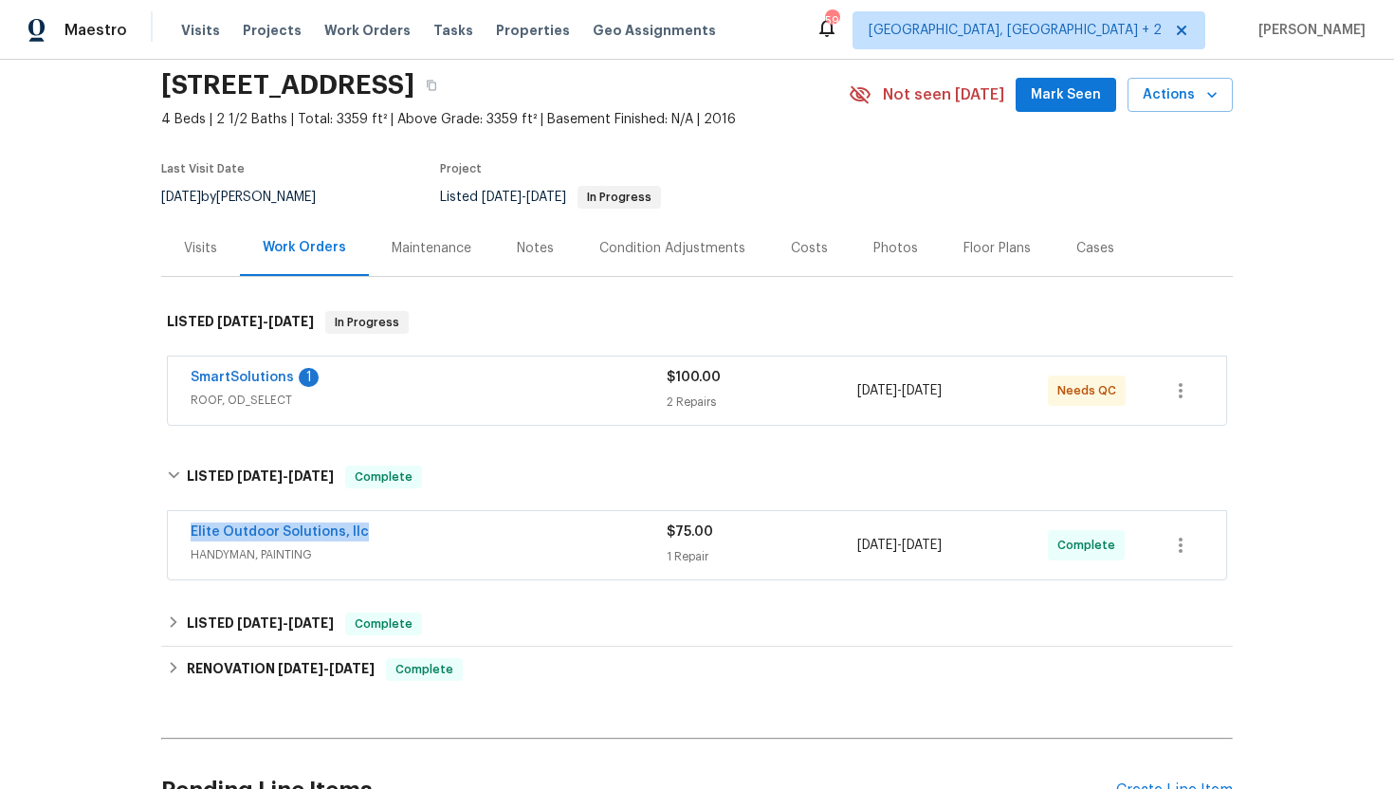
drag, startPoint x: 397, startPoint y: 537, endPoint x: 189, endPoint y: 525, distance: 208.1
click at [189, 525] on div "Elite Outdoor Solutions, llc HANDYMAN, PAINTING $75.00 1 Repair 6/11/2025 - 6/1…" at bounding box center [697, 545] width 1059 height 68
copy link "Elite Outdoor Solutions, llc"
drag, startPoint x: 1001, startPoint y: 547, endPoint x: 849, endPoint y: 547, distance: 151.8
click at [849, 547] on div "Elite Outdoor Solutions, llc HANDYMAN, PAINTING $75.00 1 Repair 6/11/2025 - 6/1…" at bounding box center [675, 546] width 968 height 46
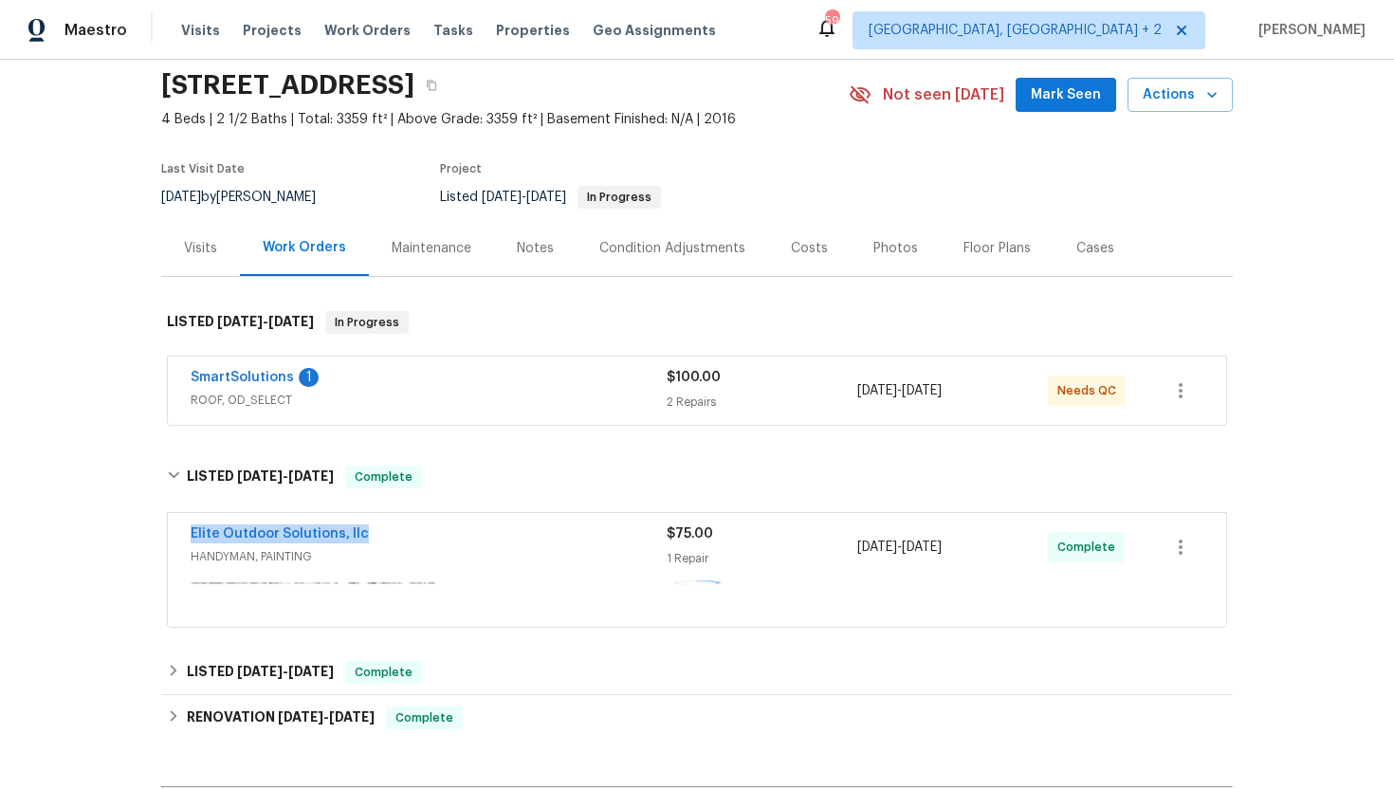
copy div "6/11/2025 - 6/11/2025"
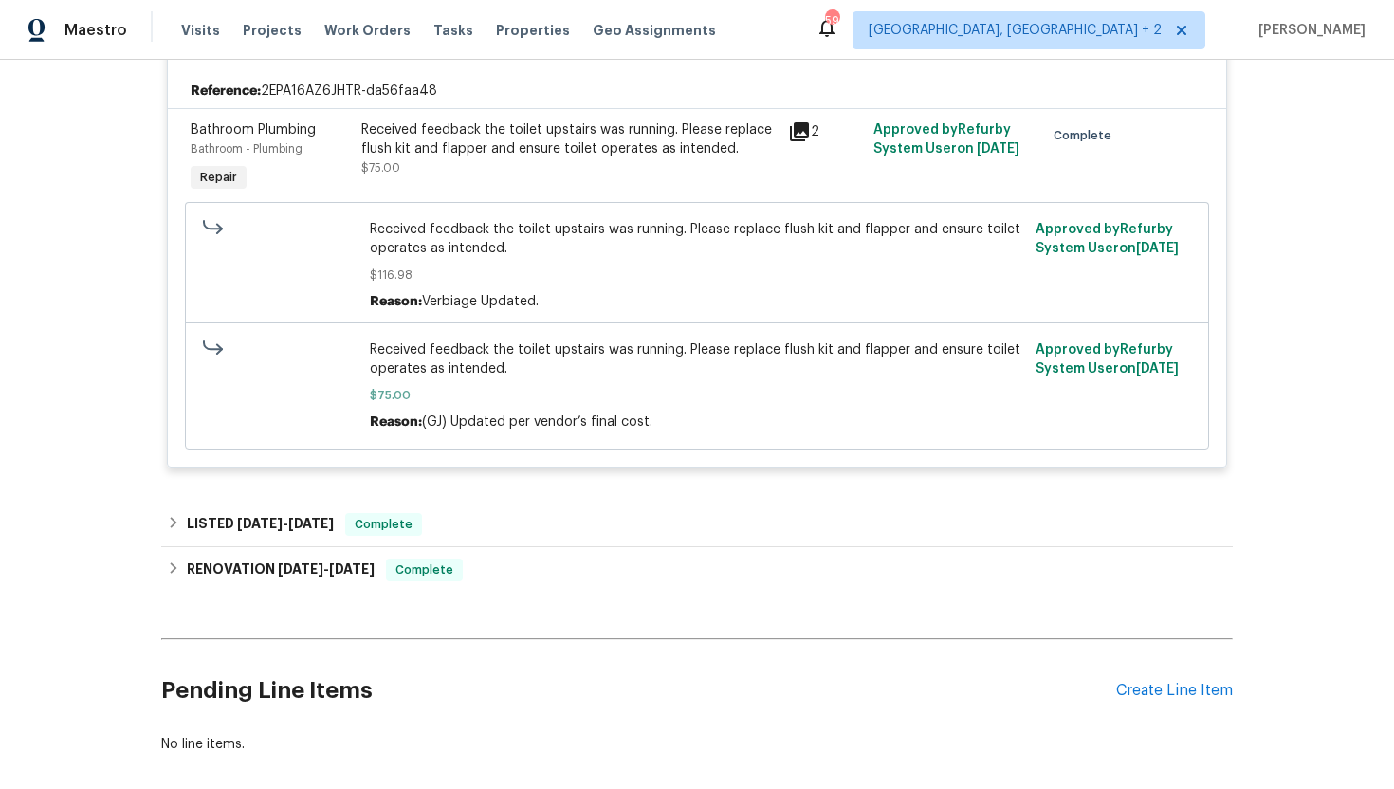
scroll to position [392, 0]
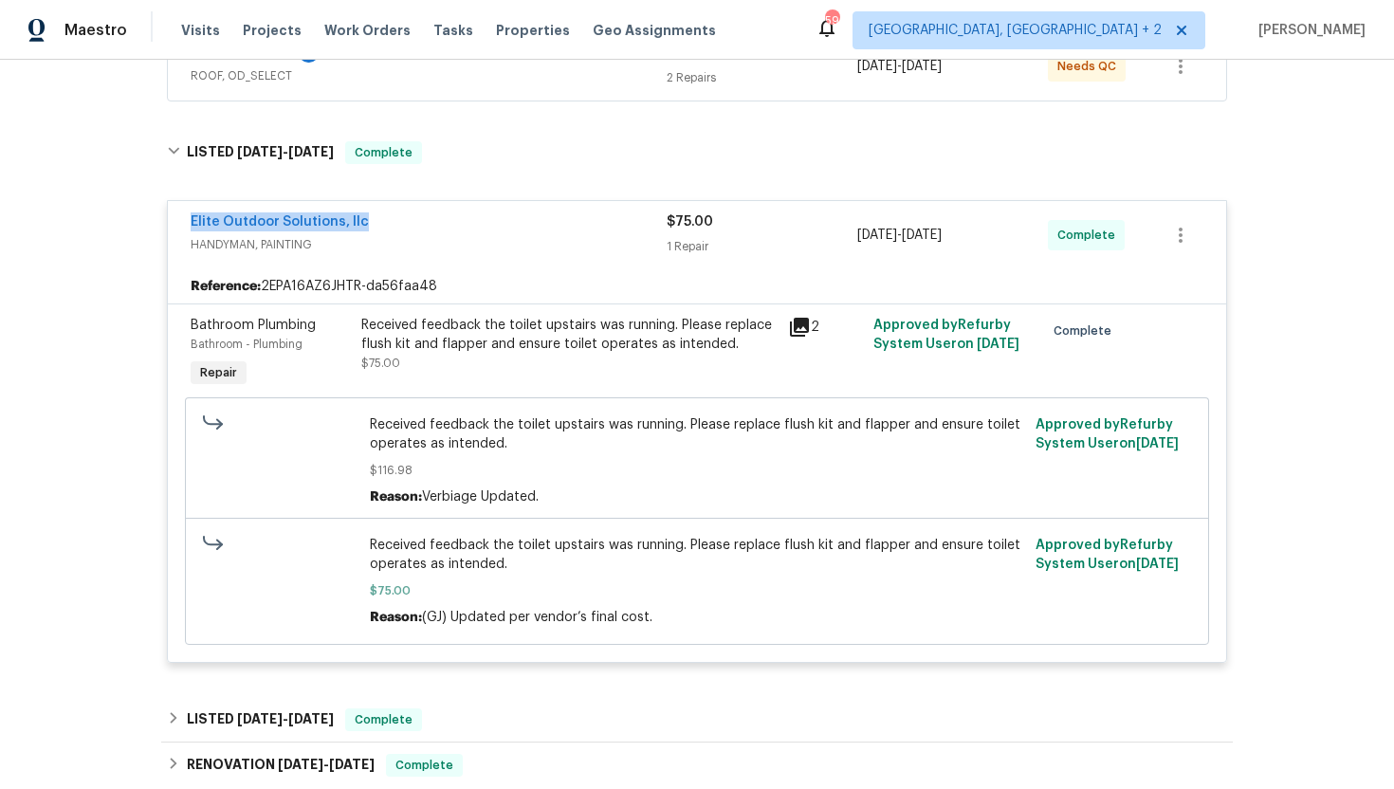
drag, startPoint x: 389, startPoint y: 227, endPoint x: 181, endPoint y: 222, distance: 207.8
click at [180, 222] on div "Elite Outdoor Solutions, llc HANDYMAN, PAINTING $75.00 1 Repair 6/11/2025 - 6/1…" at bounding box center [697, 235] width 1059 height 68
copy link "Elite Outdoor Solutions, llc"
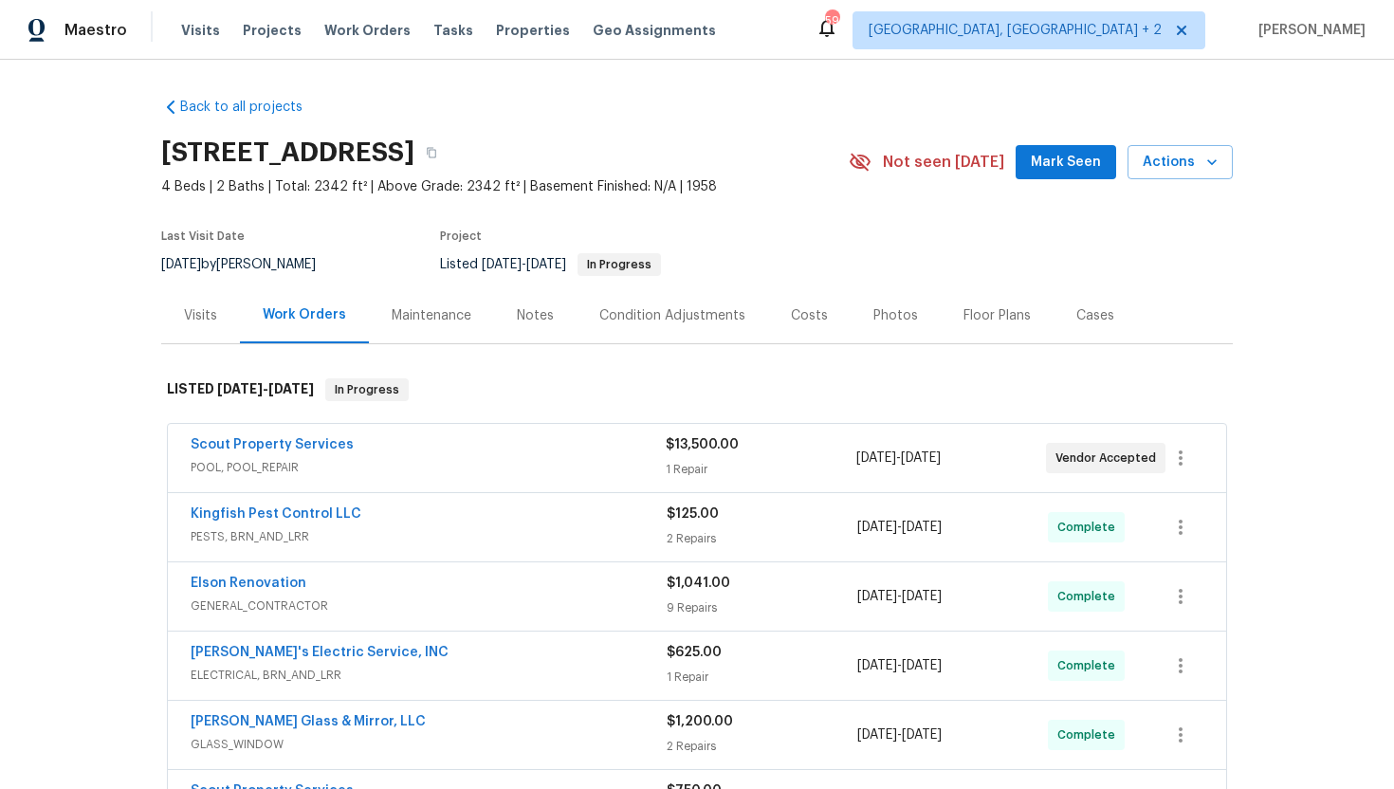
click at [411, 329] on div "Maintenance" at bounding box center [431, 315] width 125 height 56
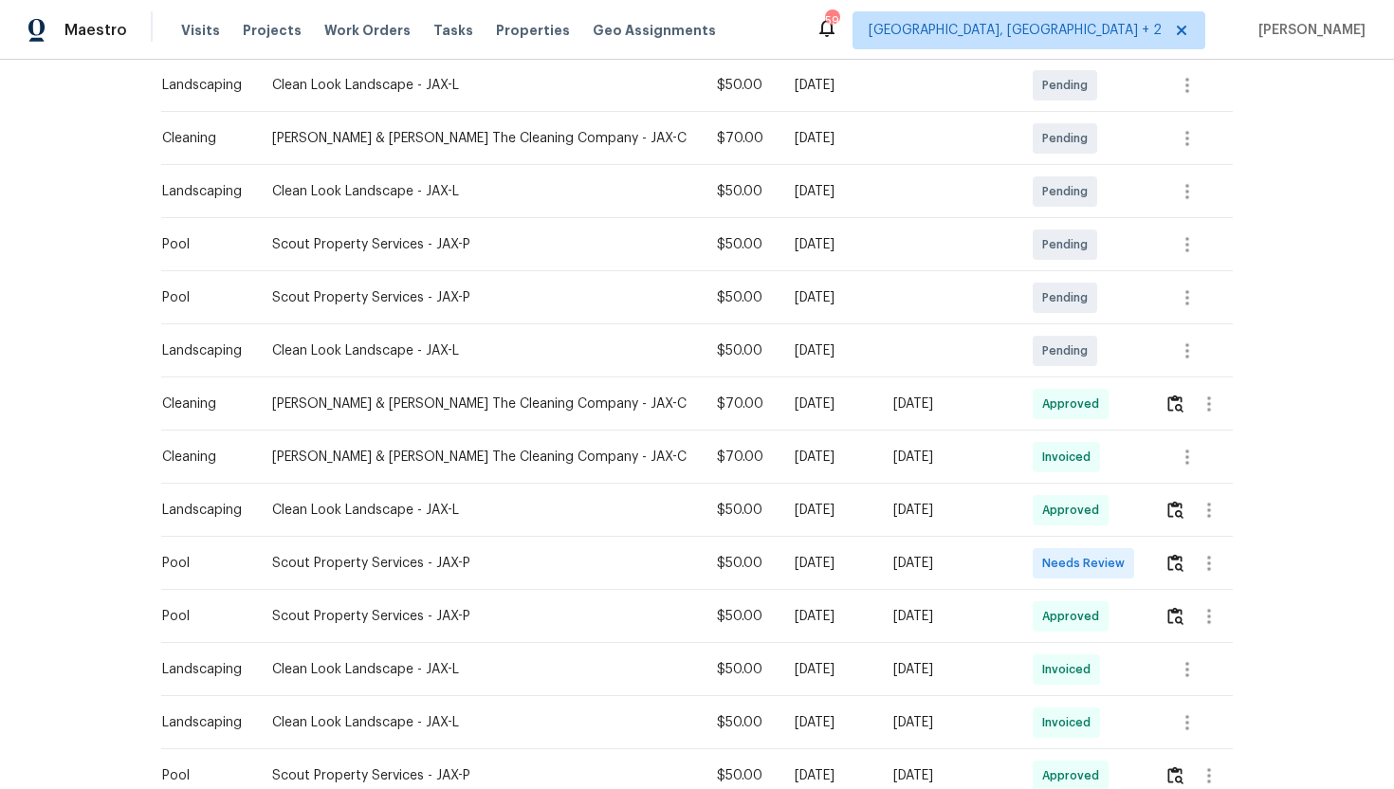
scroll to position [471, 0]
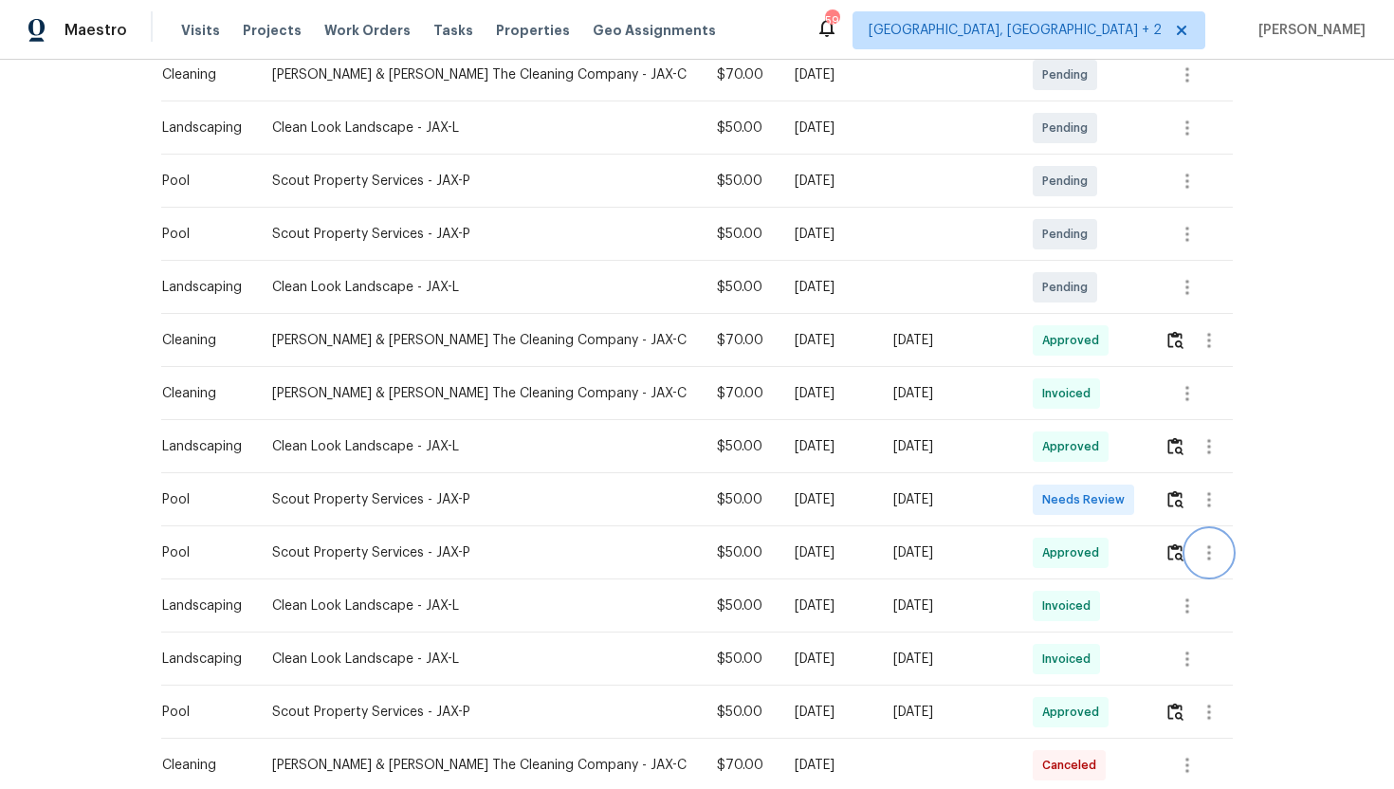
click at [1208, 548] on icon "button" at bounding box center [1210, 552] width 4 height 15
click at [1240, 581] on li "View details" at bounding box center [1250, 583] width 133 height 31
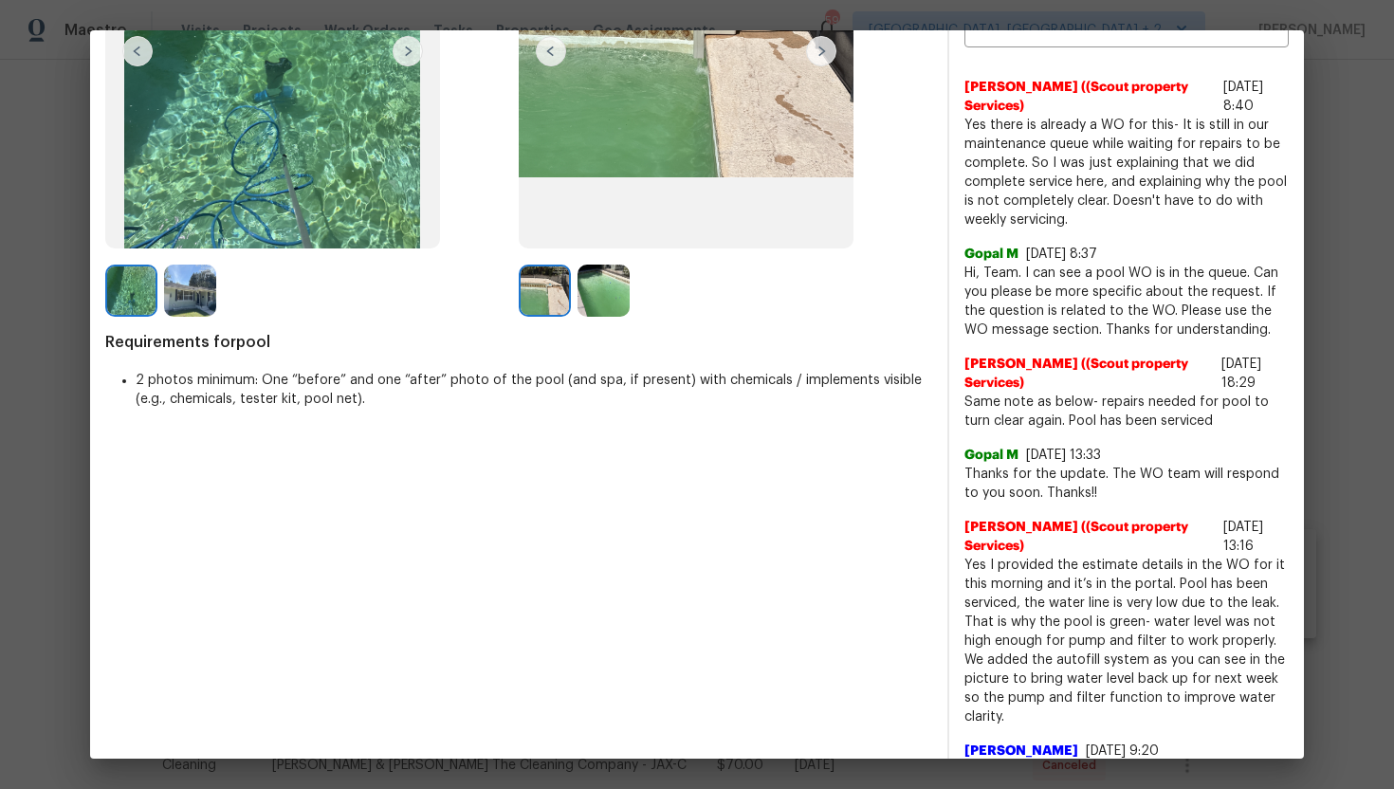
scroll to position [0, 0]
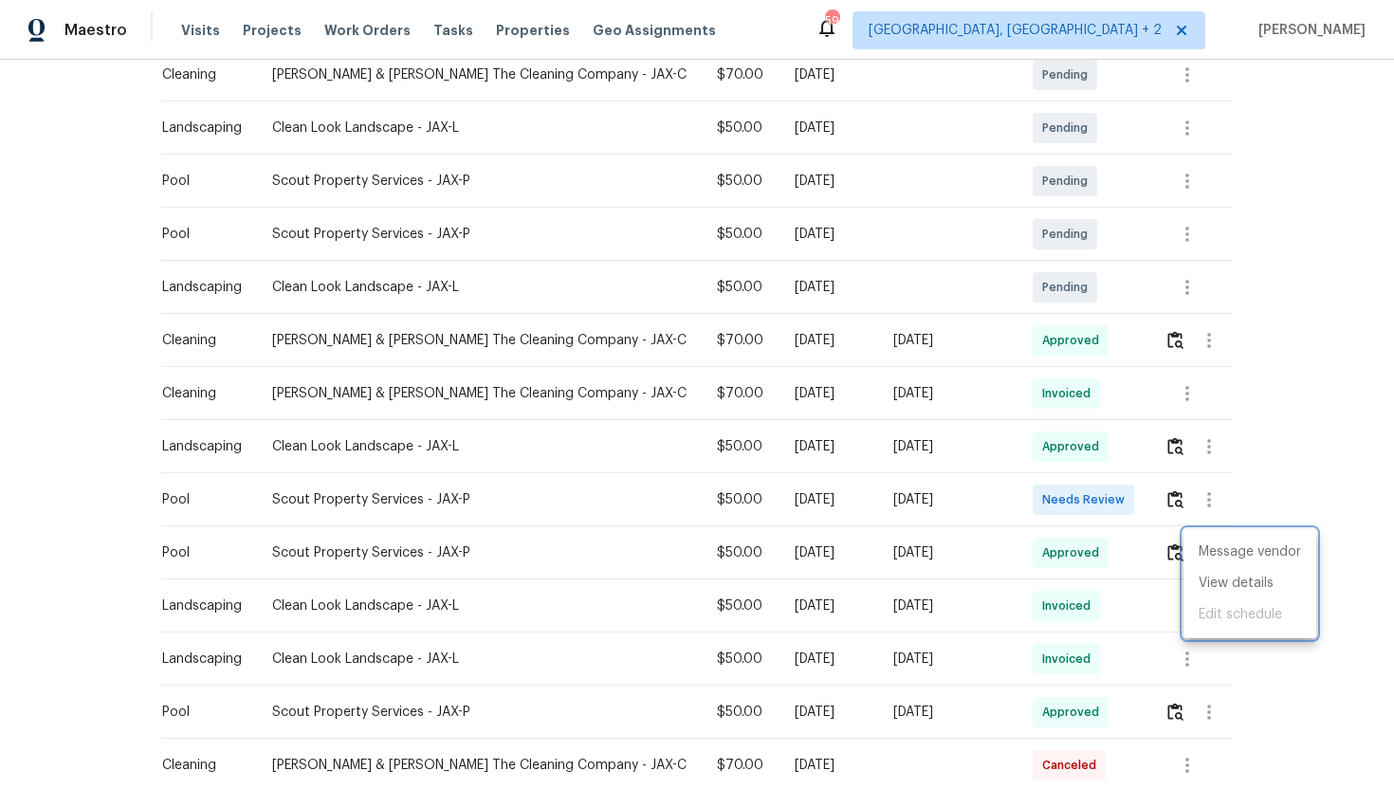
click at [582, 262] on div at bounding box center [697, 394] width 1394 height 789
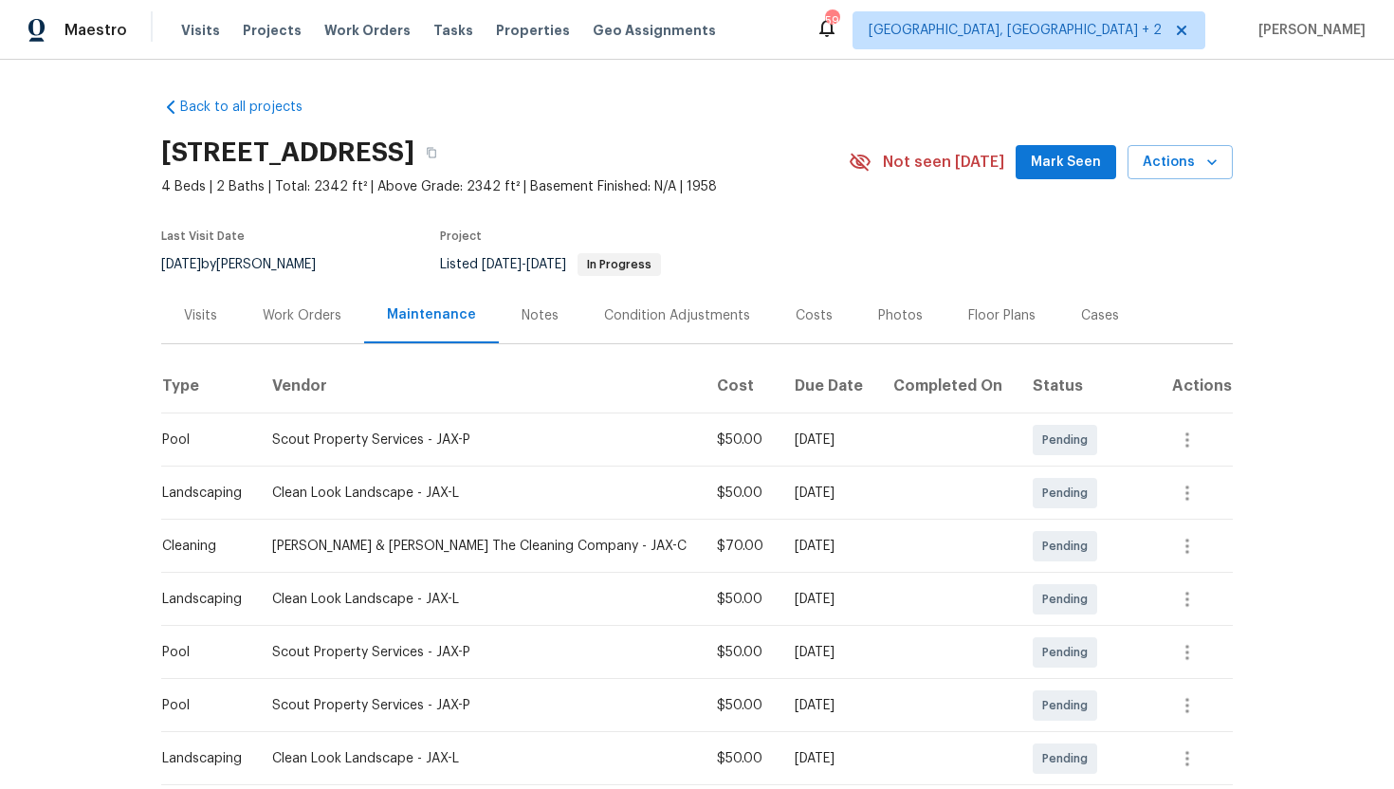
click at [297, 328] on div "Work Orders" at bounding box center [302, 315] width 124 height 56
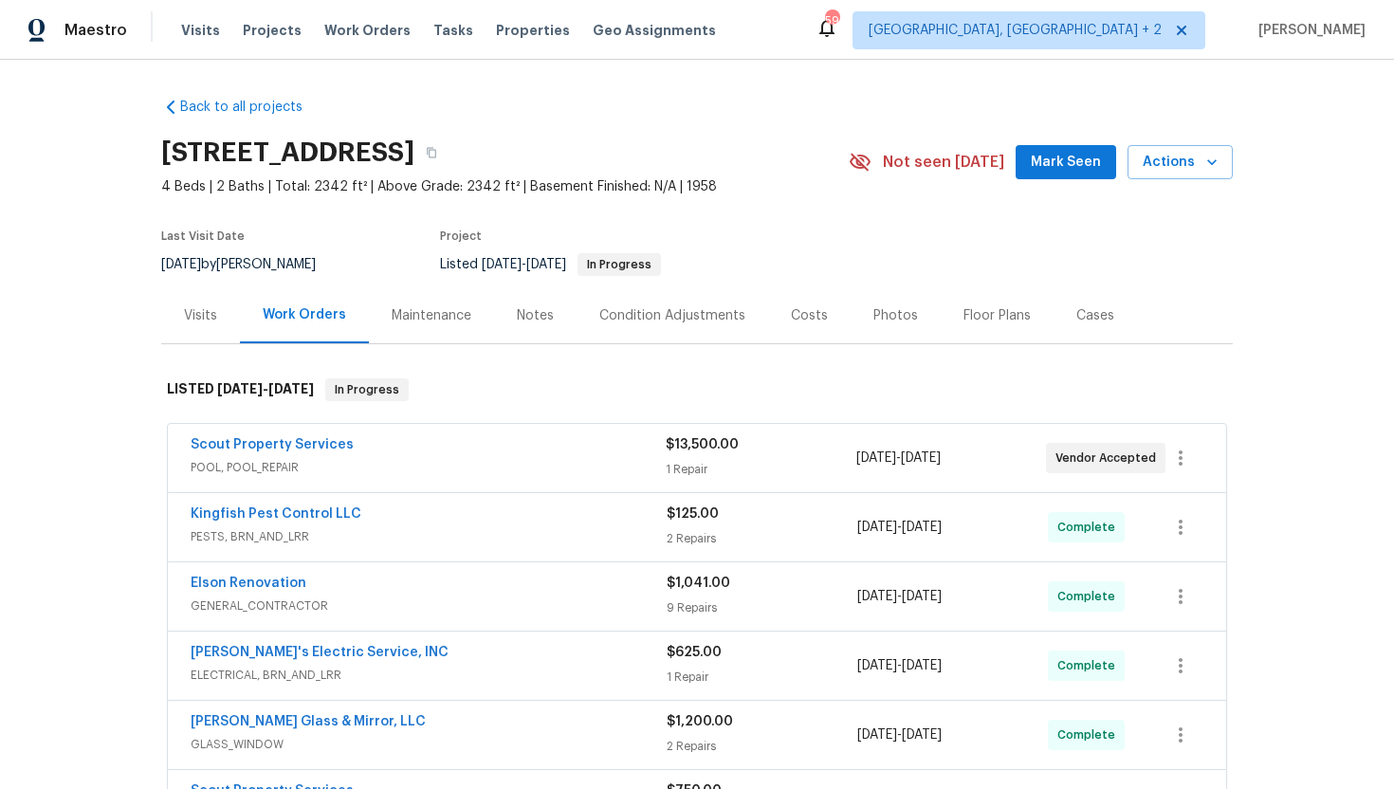
scroll to position [152, 0]
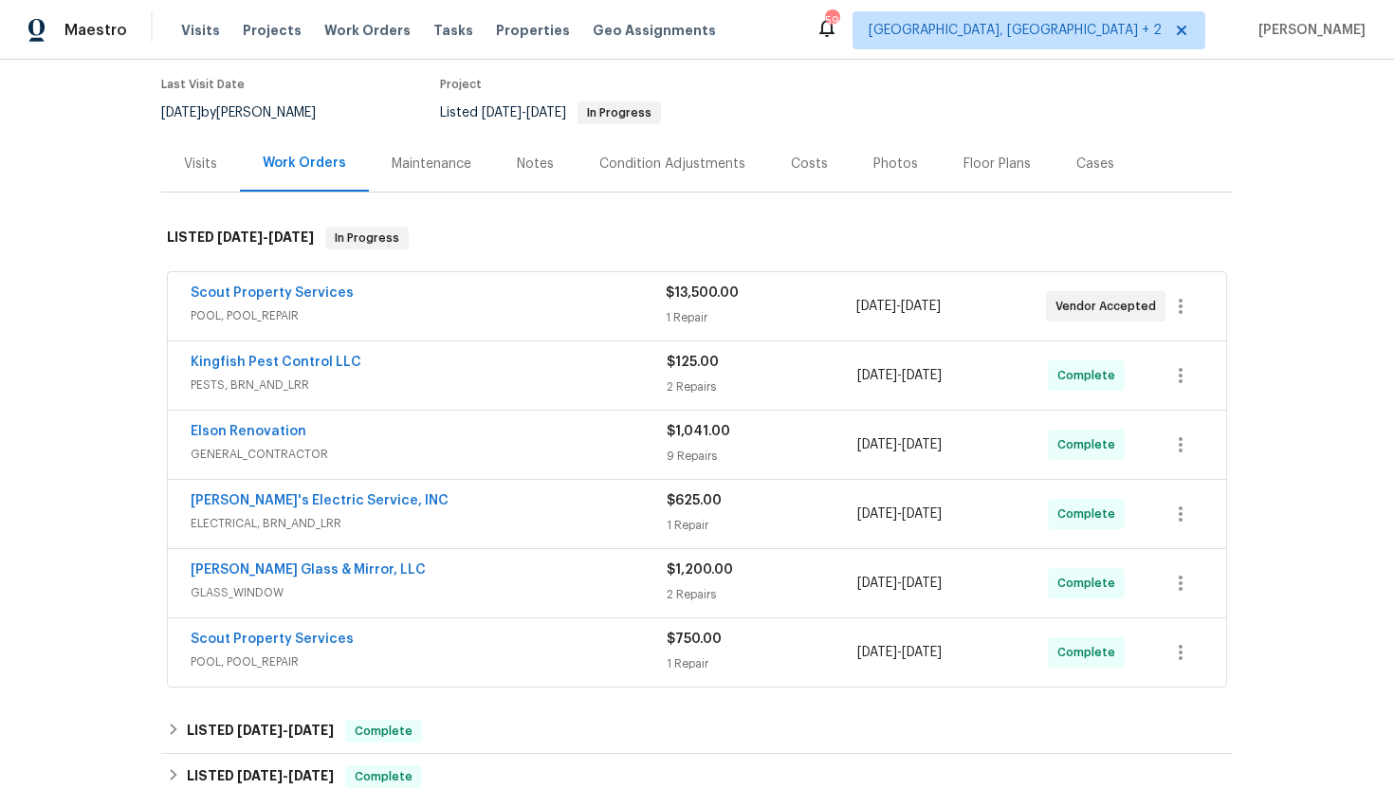
click at [531, 303] on div "Scout Property Services" at bounding box center [428, 295] width 475 height 23
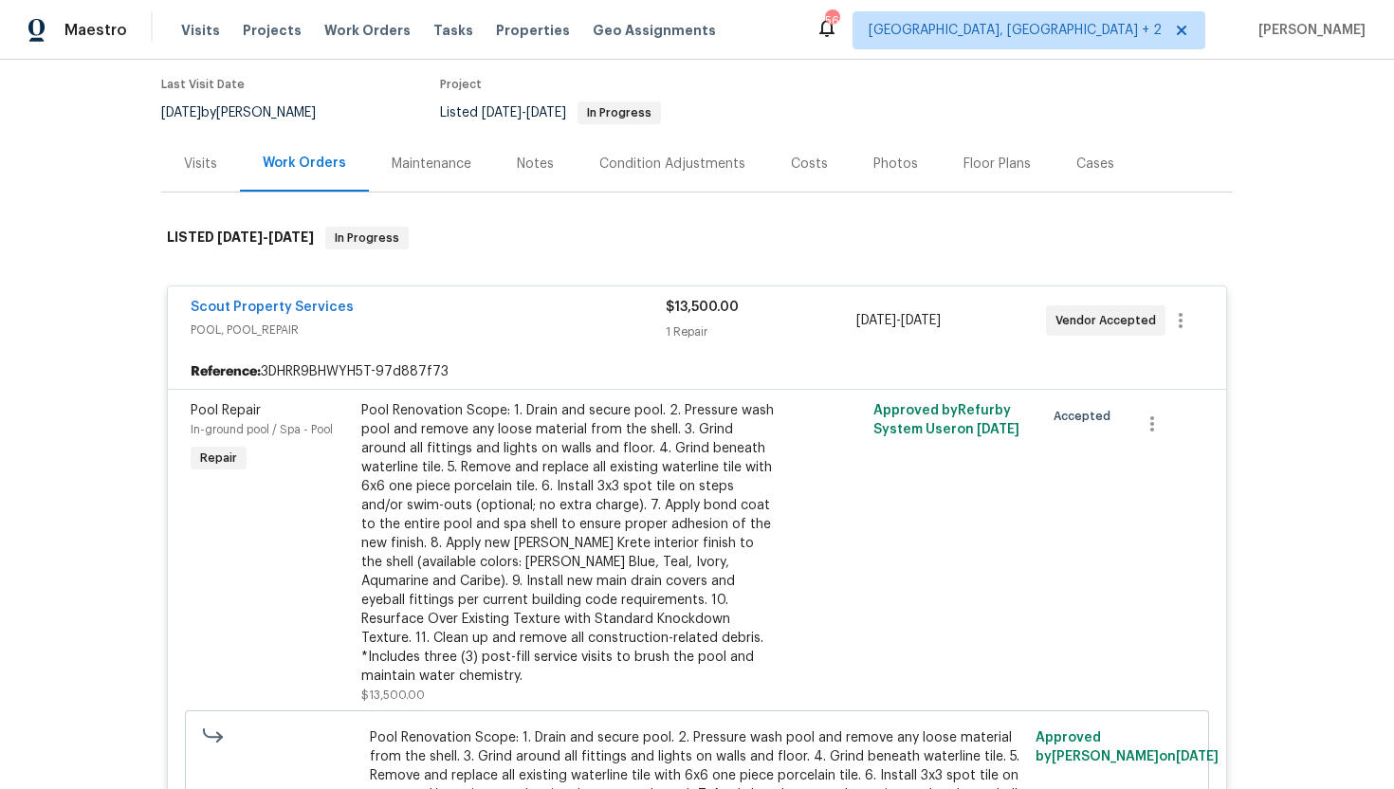
click at [193, 164] on div "Visits" at bounding box center [200, 164] width 33 height 19
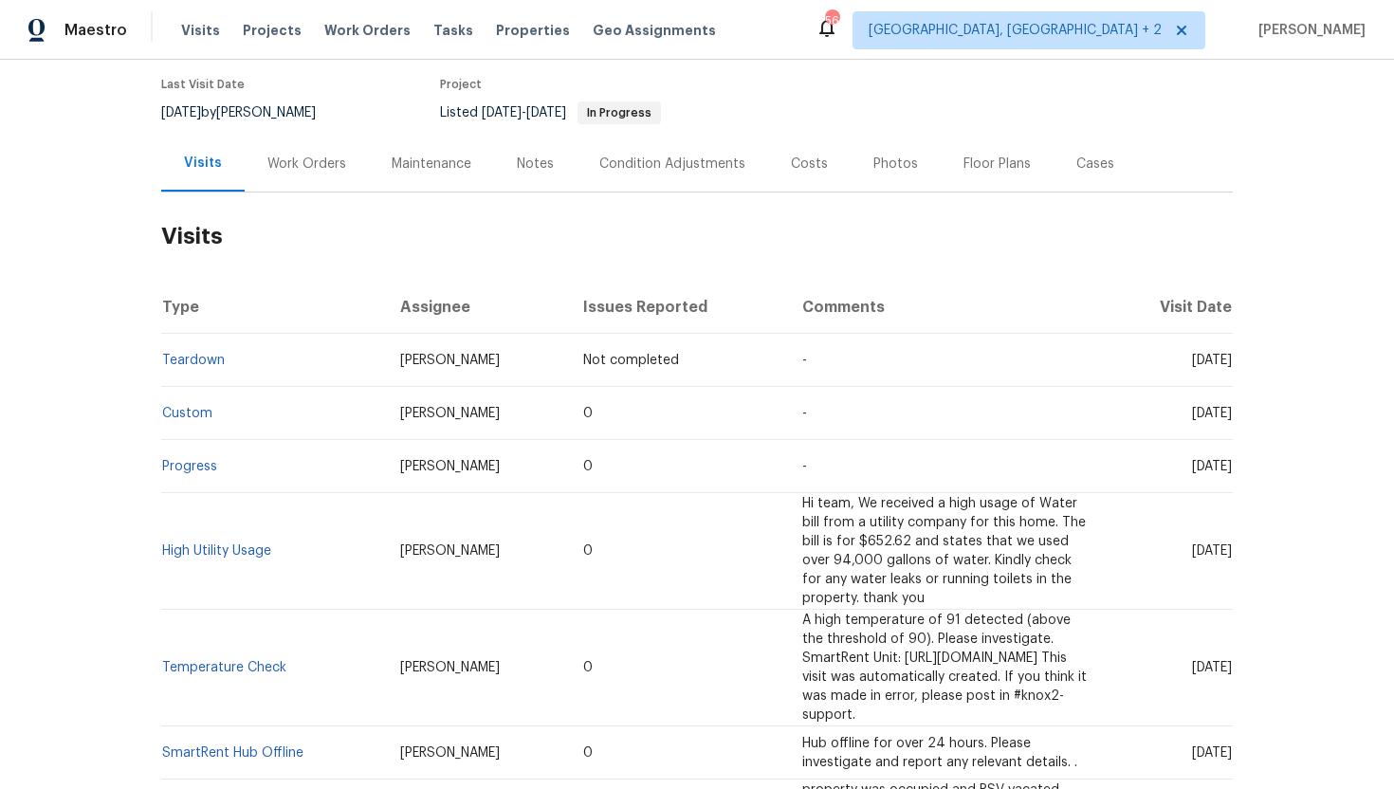
click at [287, 167] on div "Work Orders" at bounding box center [306, 164] width 79 height 19
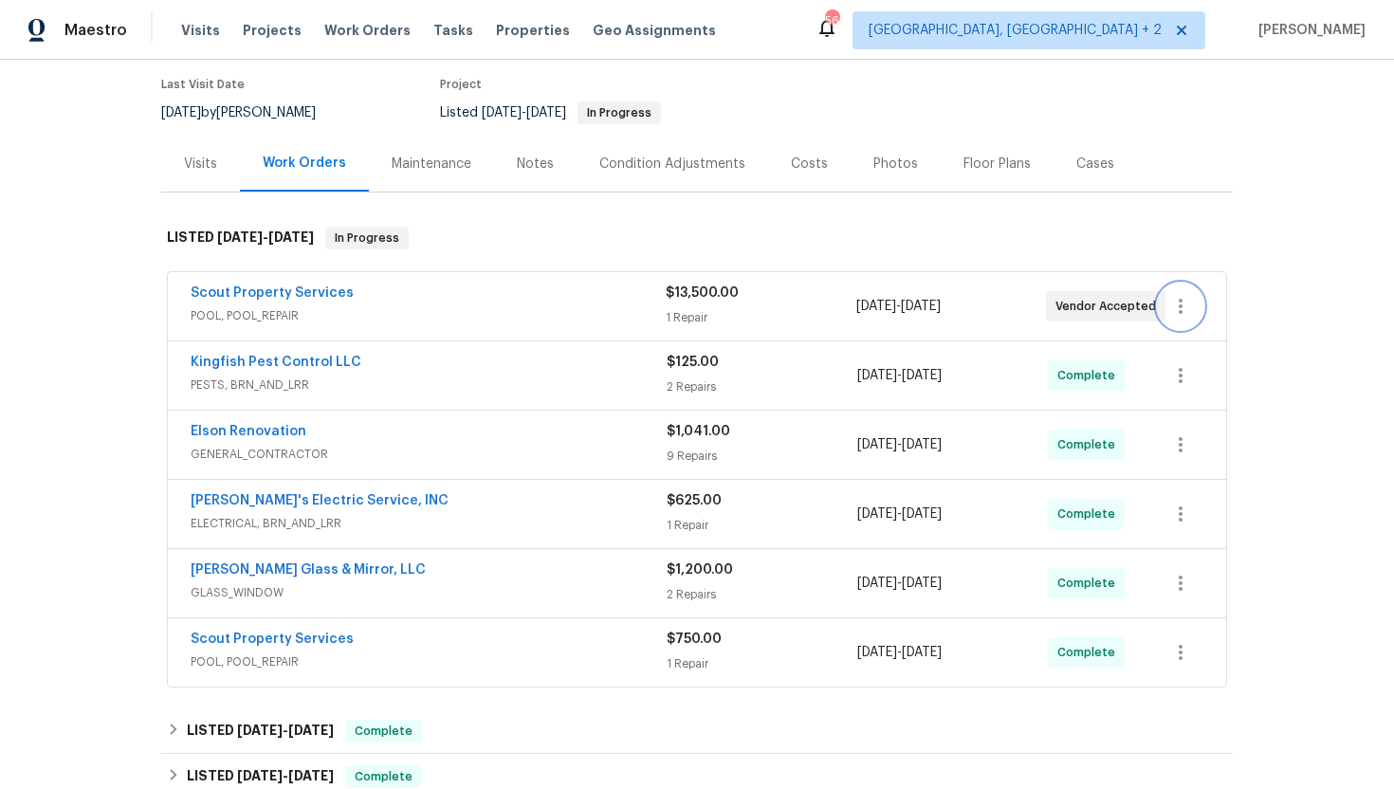
drag, startPoint x: 1161, startPoint y: 311, endPoint x: 167, endPoint y: 284, distance: 994.5
click at [167, 284] on div "Scout Property Services POOL, POOL_REPAIR $13,500.00 1 Repair [DATE] - [DATE] V…" at bounding box center [697, 306] width 1061 height 70
click at [396, 307] on span "POOL, POOL_REPAIR" at bounding box center [428, 315] width 475 height 19
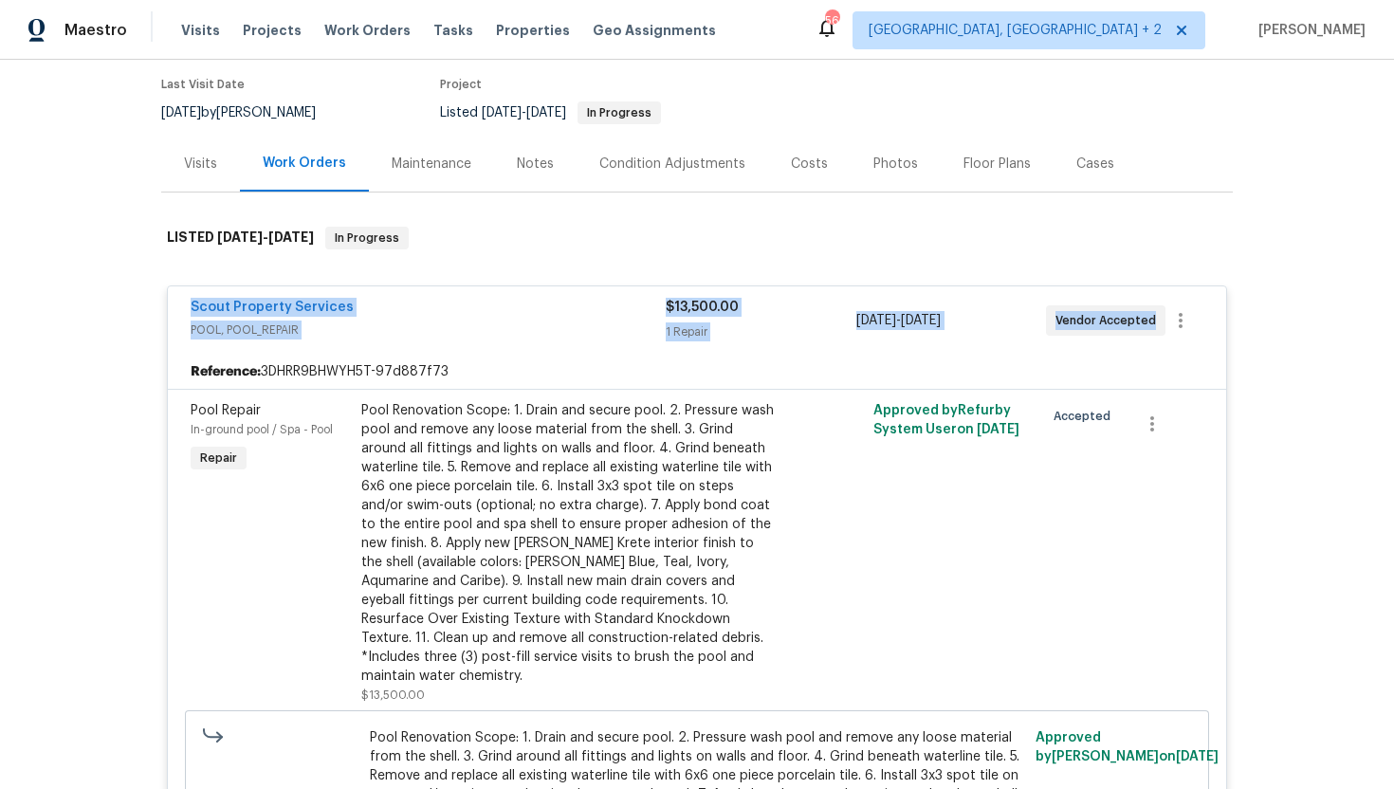
drag, startPoint x: 1157, startPoint y: 324, endPoint x: 163, endPoint y: 292, distance: 994.6
copy div "Scout Property Services POOL, POOL_REPAIR $13,500.00 1 Repair [DATE] - [DATE] V…"
